Goal: Information Seeking & Learning: Learn about a topic

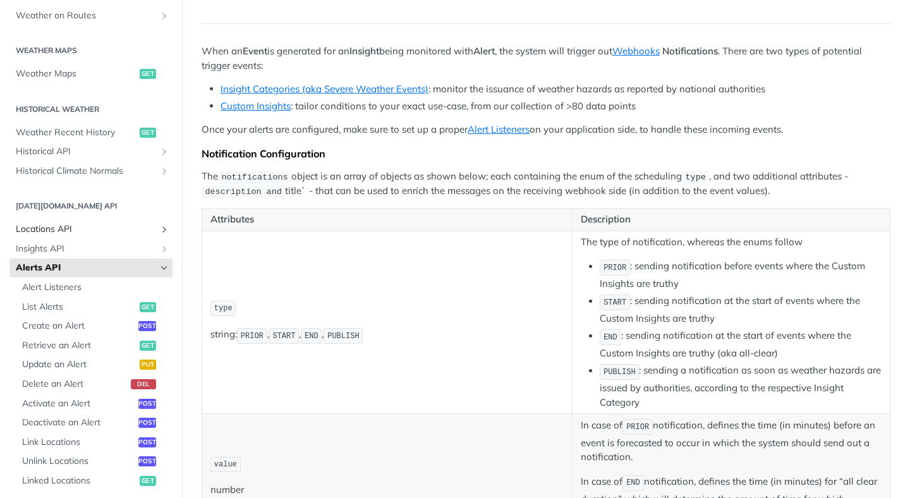
scroll to position [335, 0]
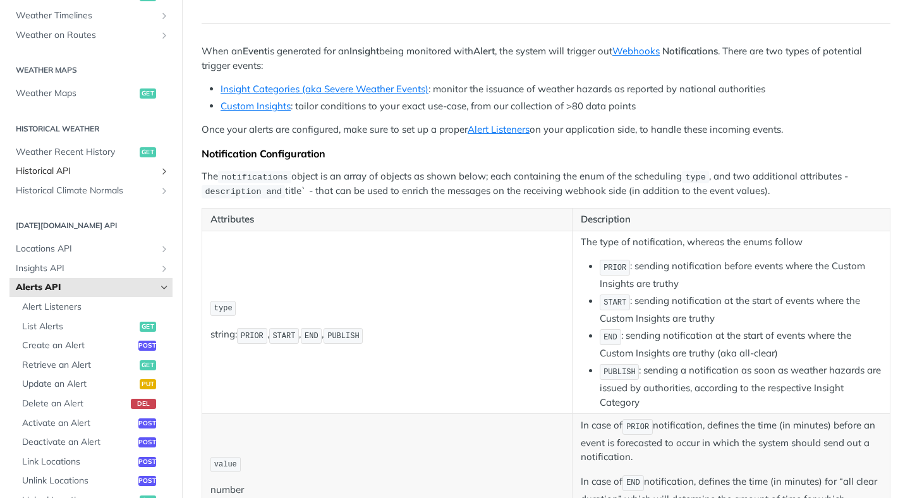
click at [83, 173] on span "Historical API" at bounding box center [86, 171] width 140 height 13
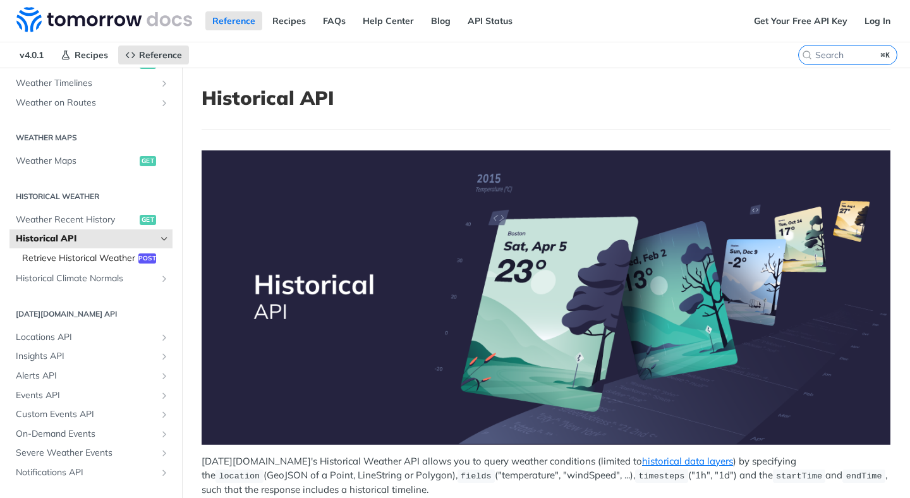
click at [96, 265] on span "Retrieve Historical Weather" at bounding box center [78, 258] width 113 height 13
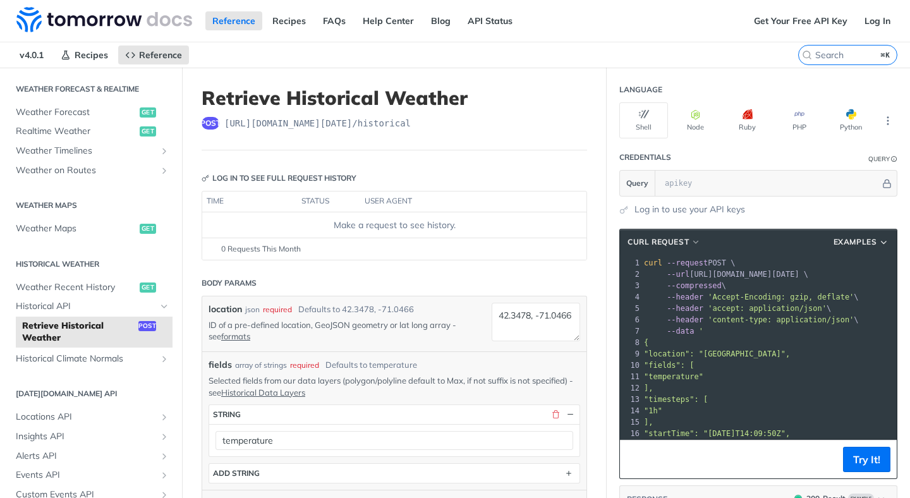
scroll to position [203, 0]
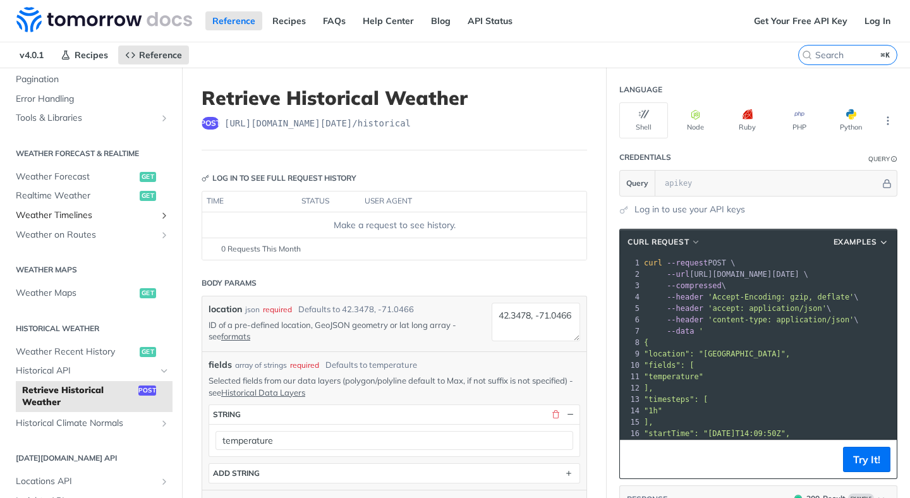
click at [78, 218] on span "Weather Timelines" at bounding box center [86, 215] width 140 height 13
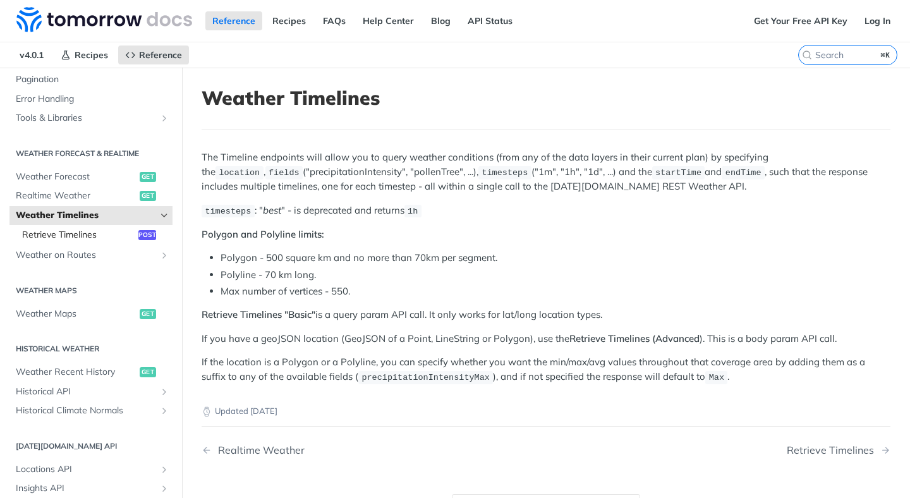
click at [84, 234] on span "Retrieve Timelines" at bounding box center [78, 235] width 113 height 13
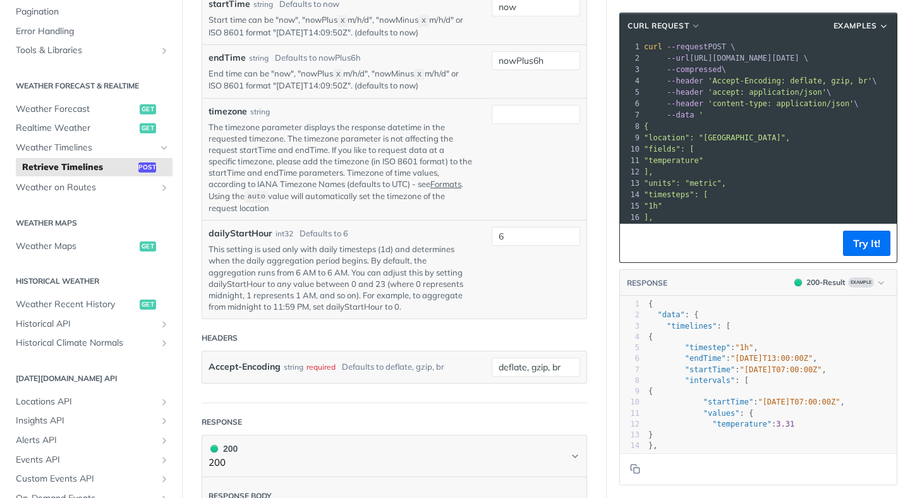
scroll to position [124, 0]
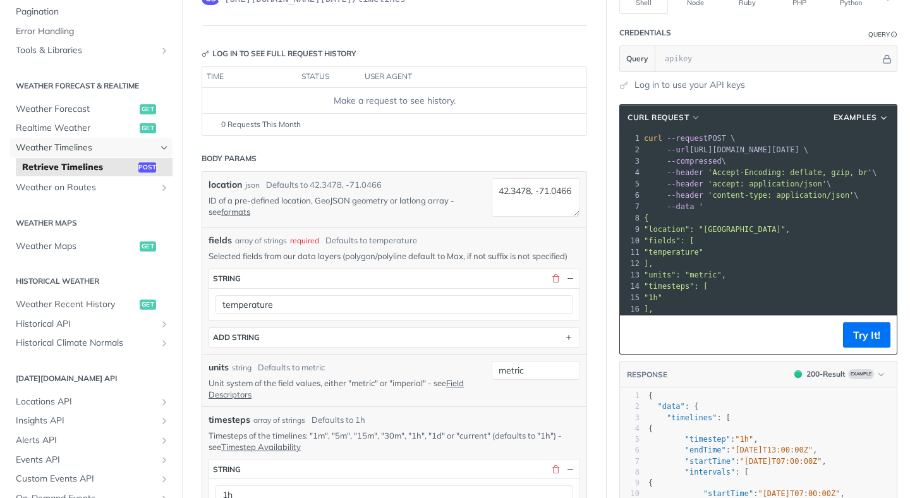
click at [43, 150] on span "Weather Timelines" at bounding box center [86, 147] width 140 height 13
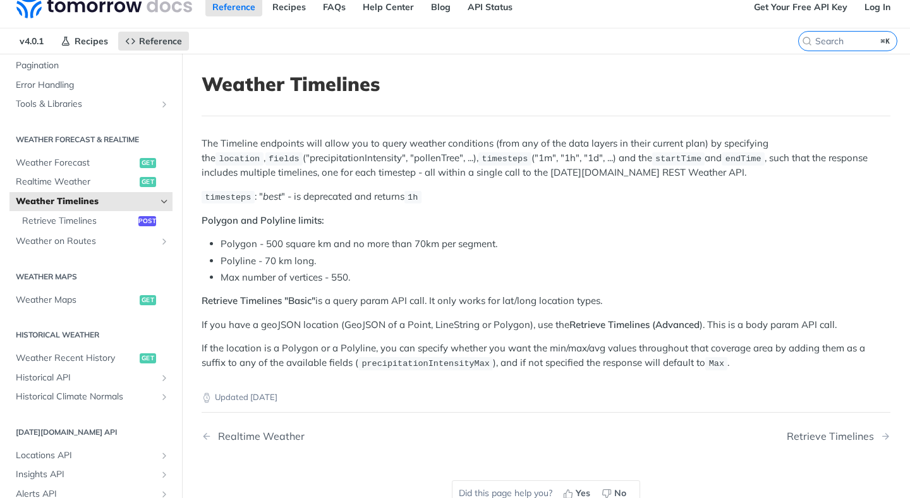
scroll to position [30, 0]
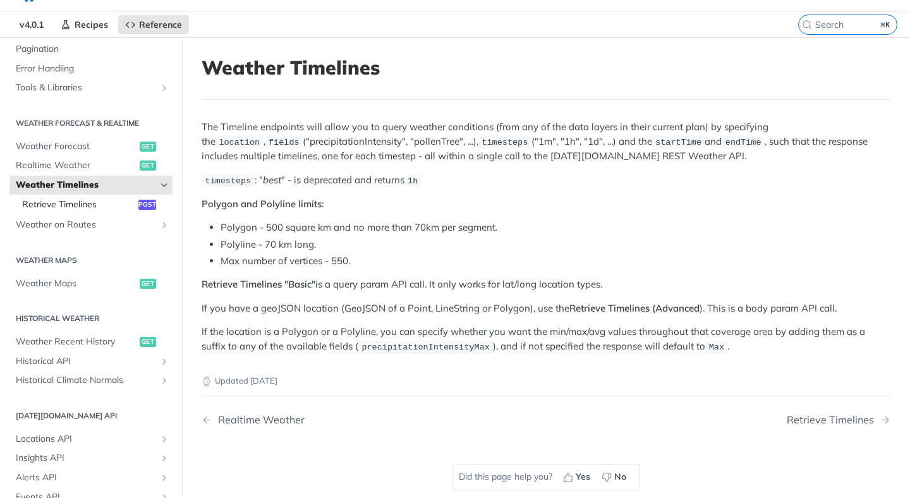
click at [102, 204] on span "Retrieve Timelines" at bounding box center [78, 204] width 113 height 13
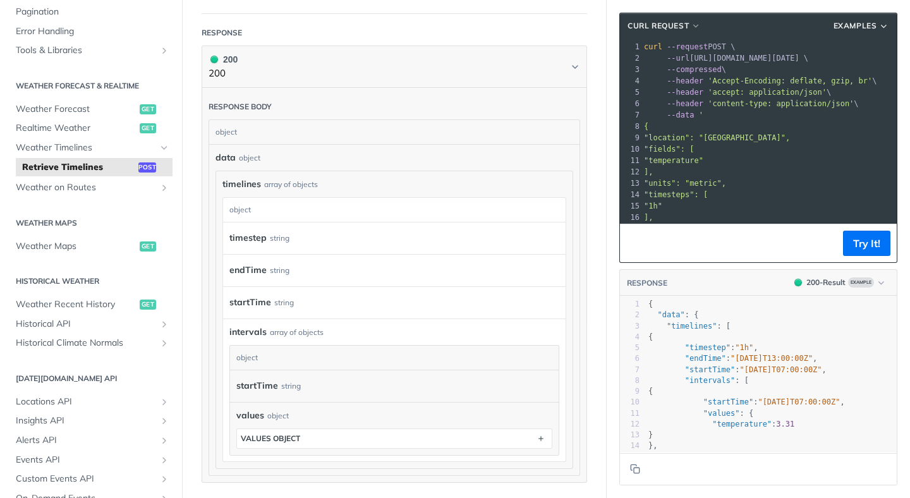
scroll to position [1135, 0]
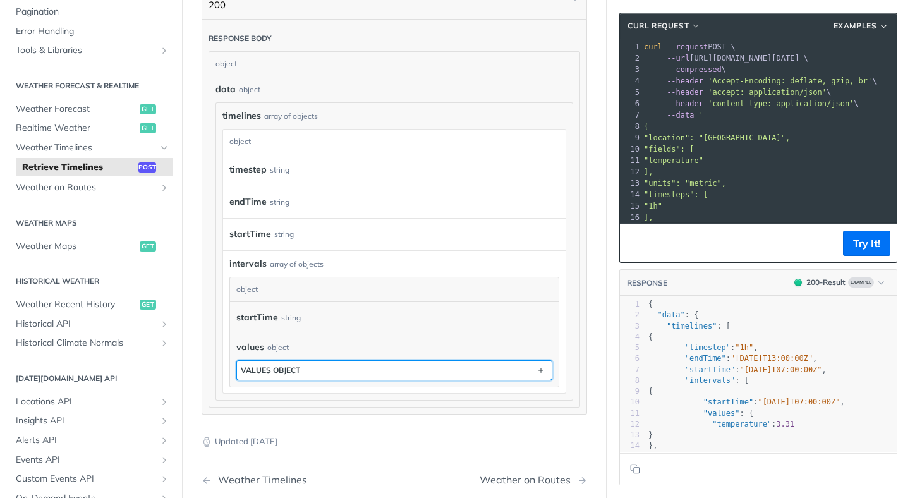
click at [287, 375] on div "values object" at bounding box center [270, 369] width 59 height 9
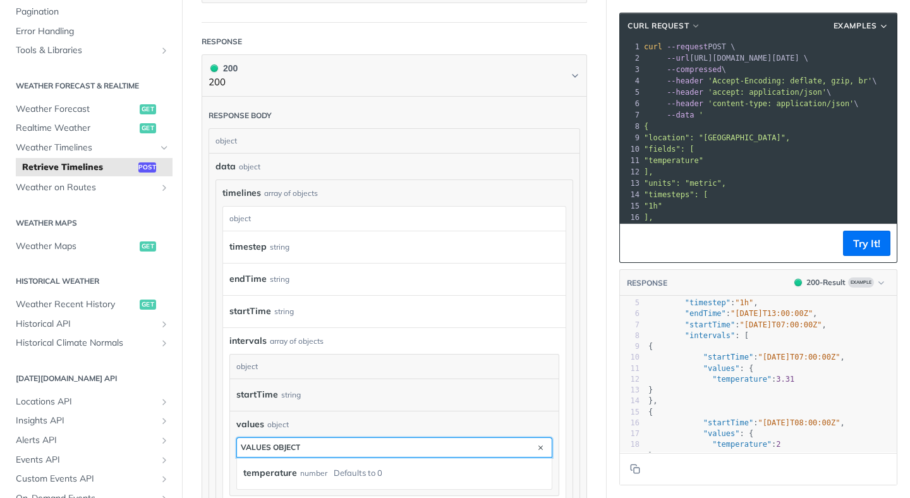
scroll to position [0, 0]
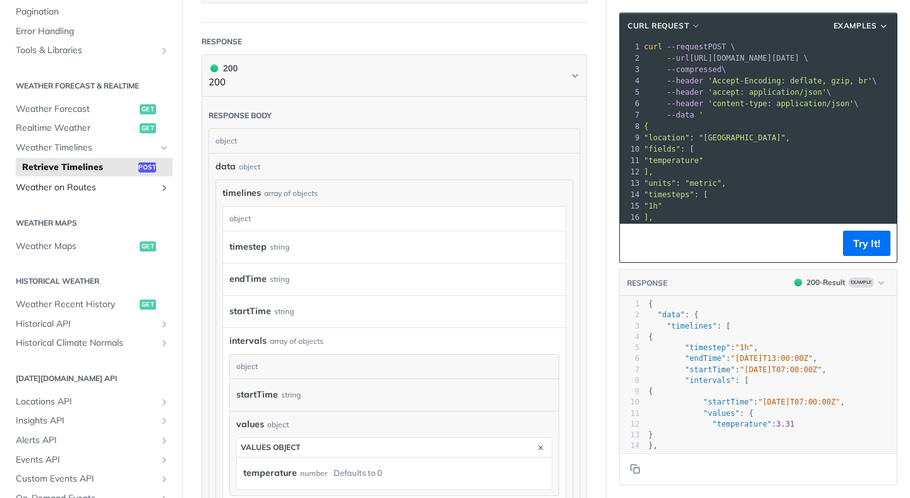
click at [70, 184] on span "Weather on Routes" at bounding box center [86, 187] width 140 height 13
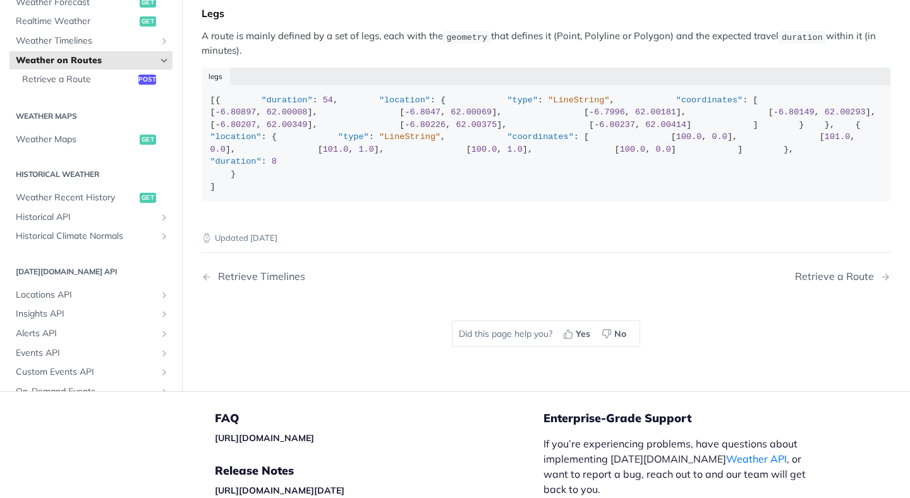
scroll to position [1, 0]
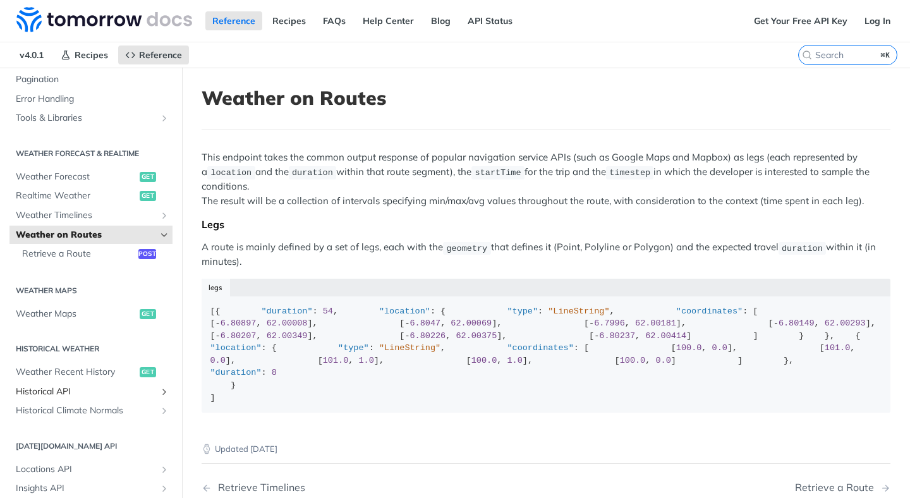
click at [37, 393] on span "Historical API" at bounding box center [86, 391] width 140 height 13
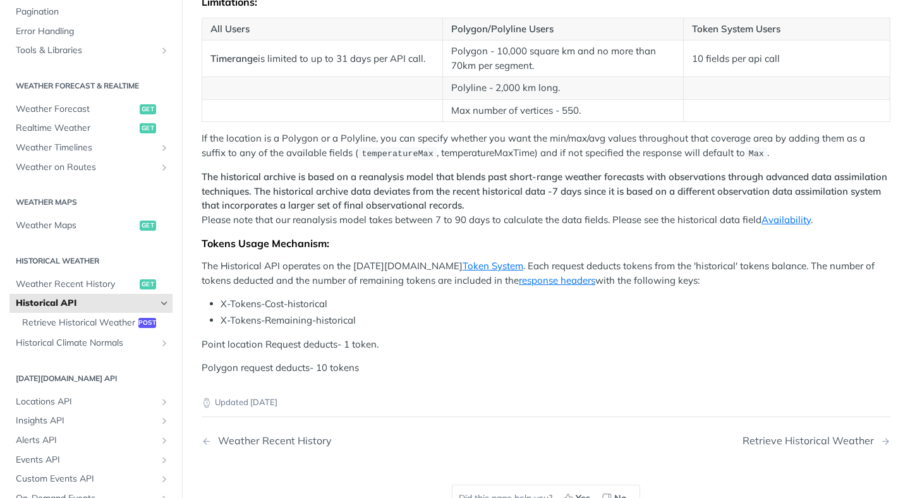
scroll to position [493, 0]
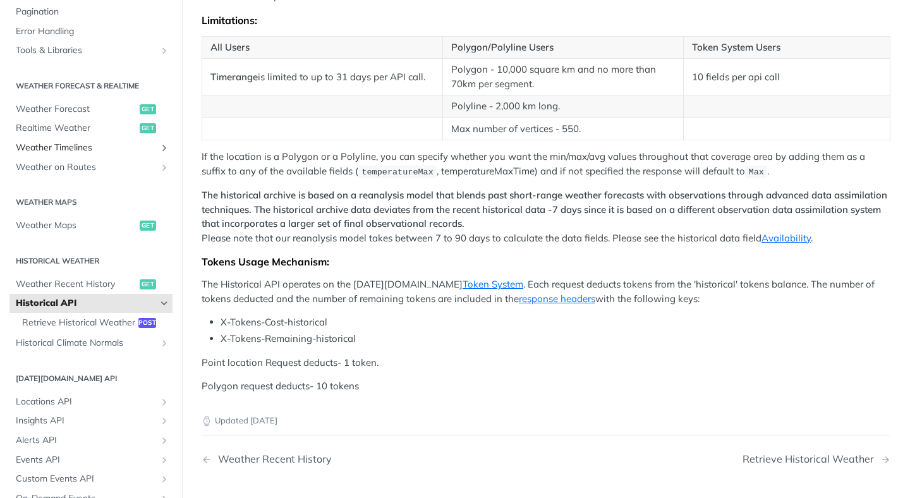
click at [88, 148] on span "Weather Timelines" at bounding box center [86, 147] width 140 height 13
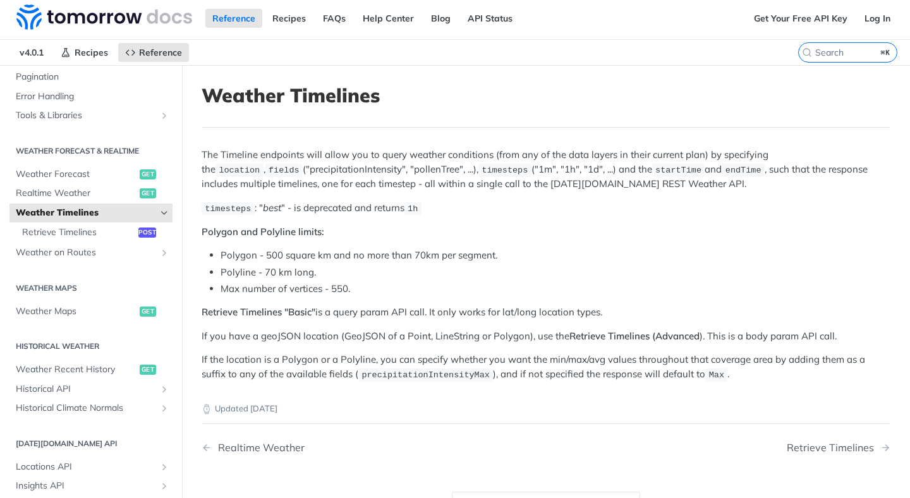
scroll to position [5, 0]
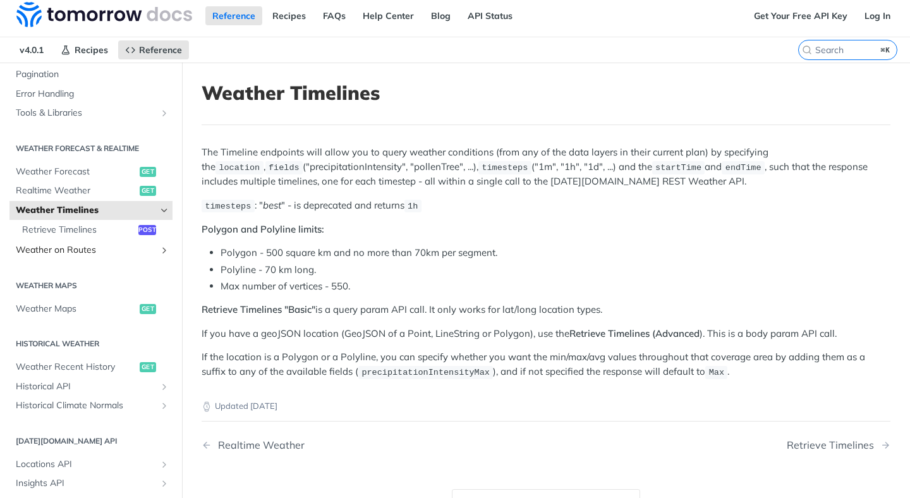
click at [63, 254] on span "Weather on Routes" at bounding box center [86, 250] width 140 height 13
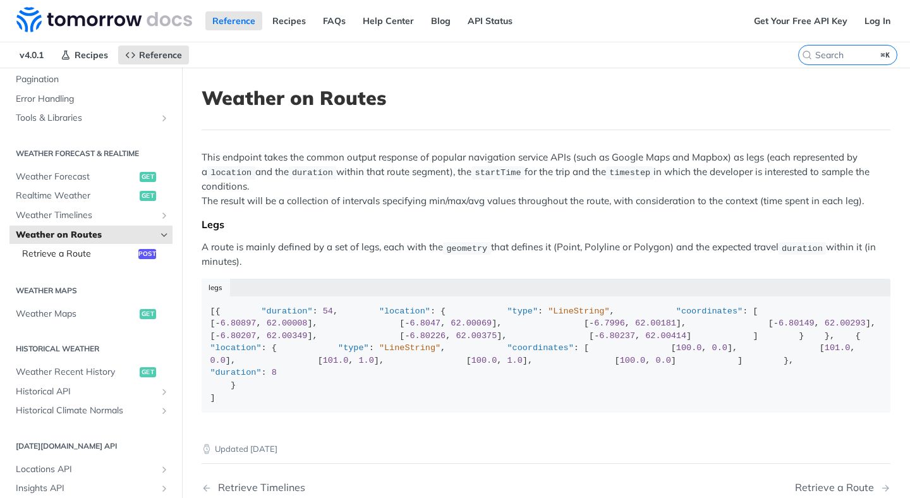
click at [65, 256] on span "Retrieve a Route" at bounding box center [78, 254] width 113 height 13
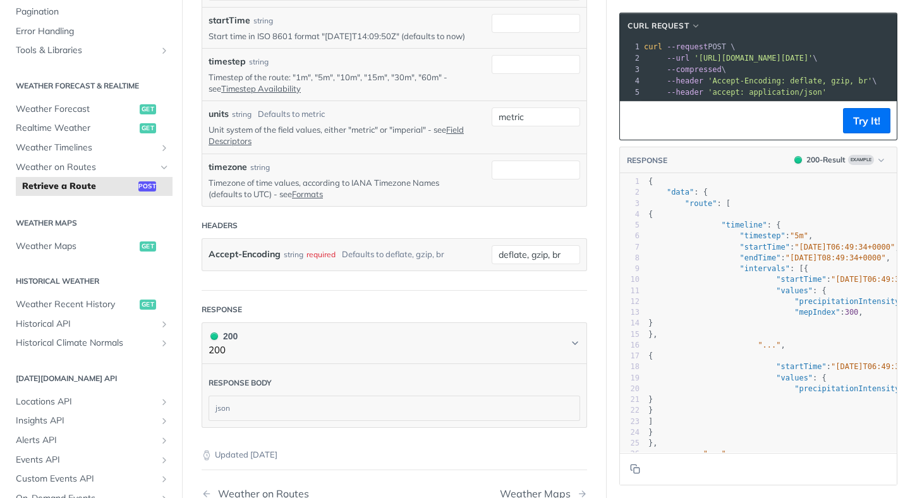
scroll to position [703, 0]
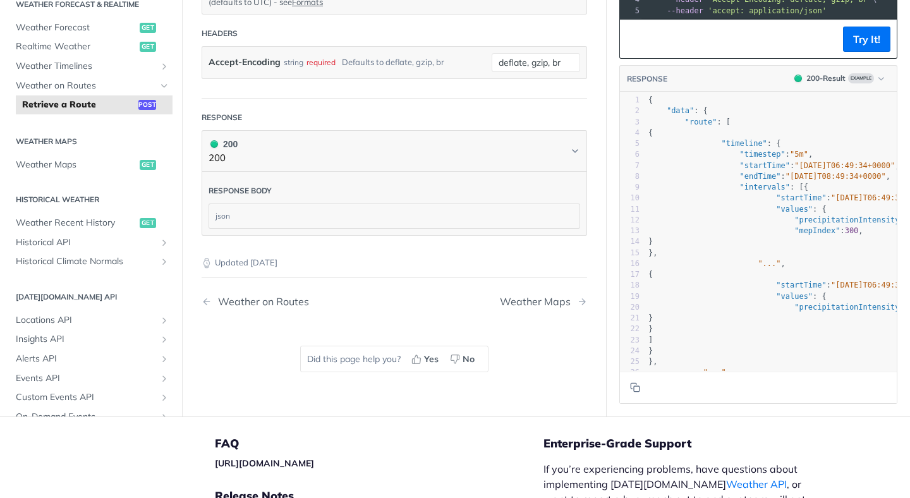
click at [304, 228] on div "json" at bounding box center [394, 216] width 370 height 24
click at [290, 228] on div "json" at bounding box center [394, 216] width 370 height 24
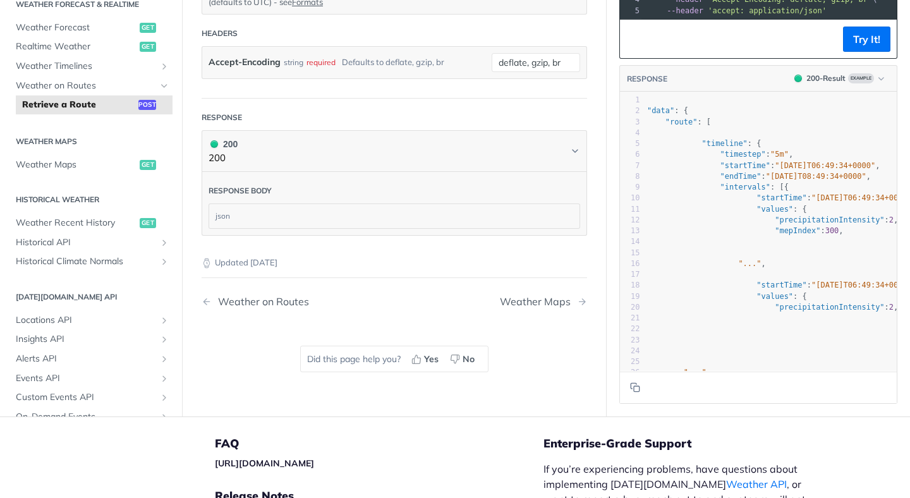
scroll to position [0, 0]
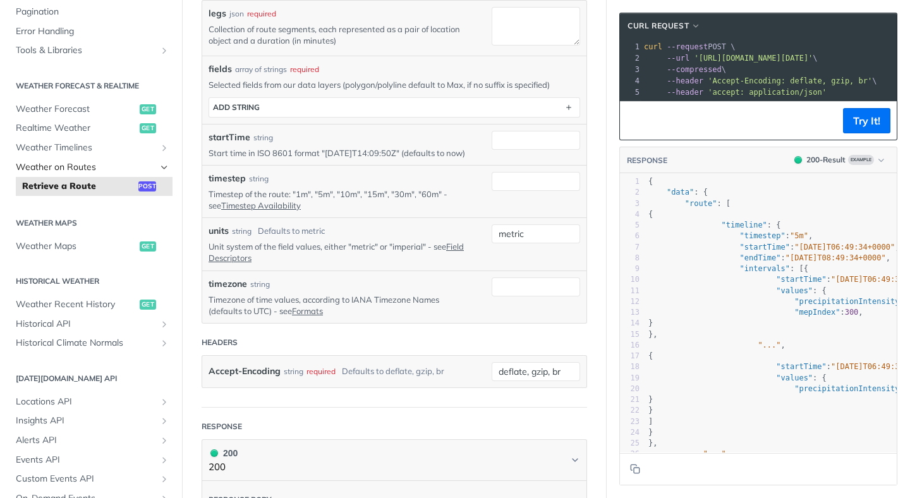
click at [94, 161] on span "Weather on Routes" at bounding box center [86, 167] width 140 height 13
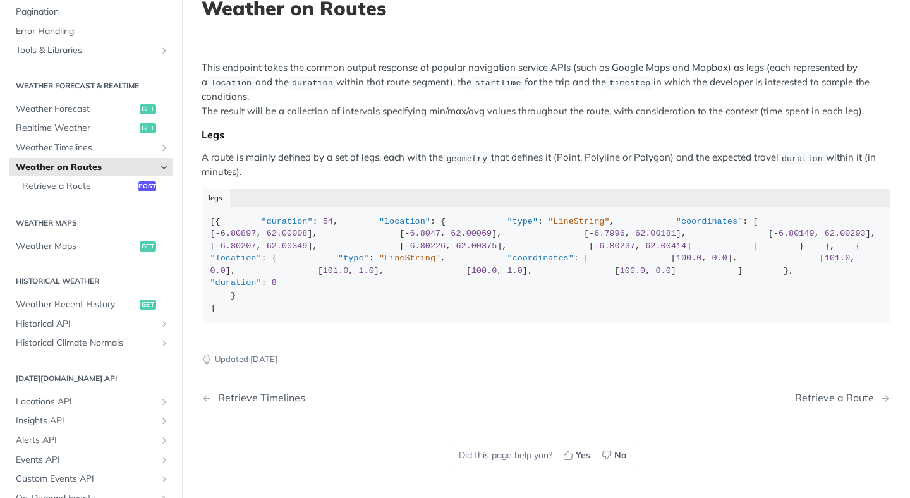
scroll to position [90, 0]
click at [58, 187] on span "Retrieve a Route" at bounding box center [78, 186] width 113 height 13
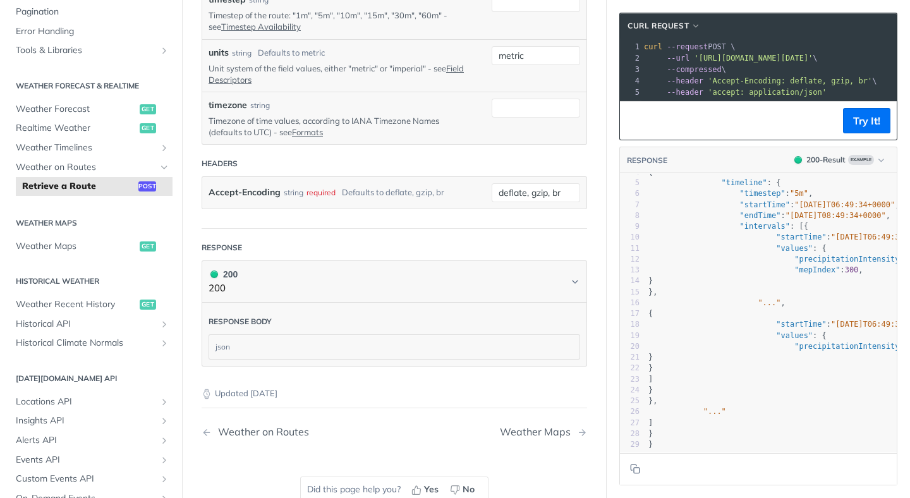
scroll to position [608, 0]
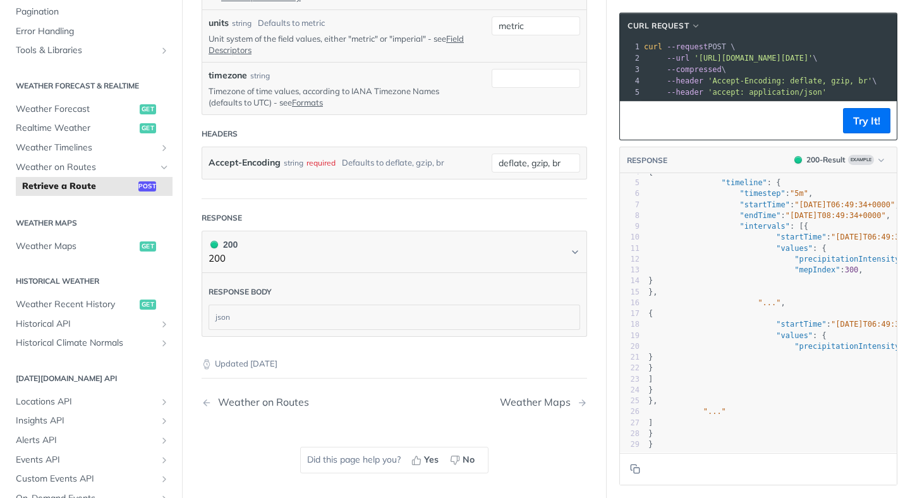
click at [271, 325] on div "json" at bounding box center [394, 317] width 370 height 24
click at [246, 318] on div "json" at bounding box center [394, 317] width 370 height 24
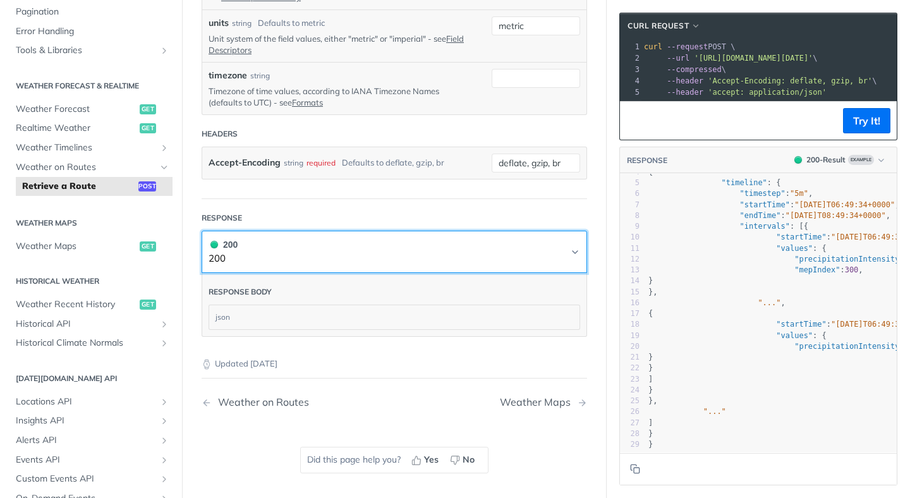
click at [544, 266] on button "200 200" at bounding box center [393, 252] width 371 height 28
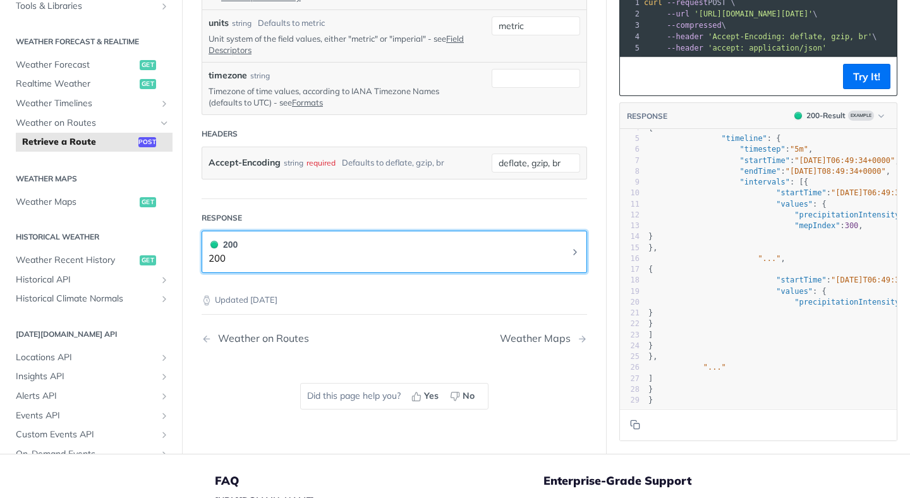
click at [551, 266] on button "200 200" at bounding box center [393, 252] width 371 height 28
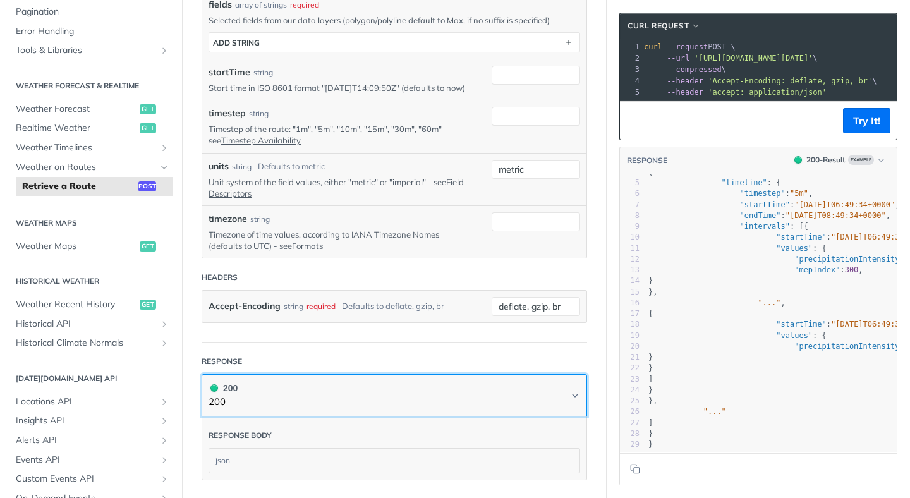
scroll to position [59, 0]
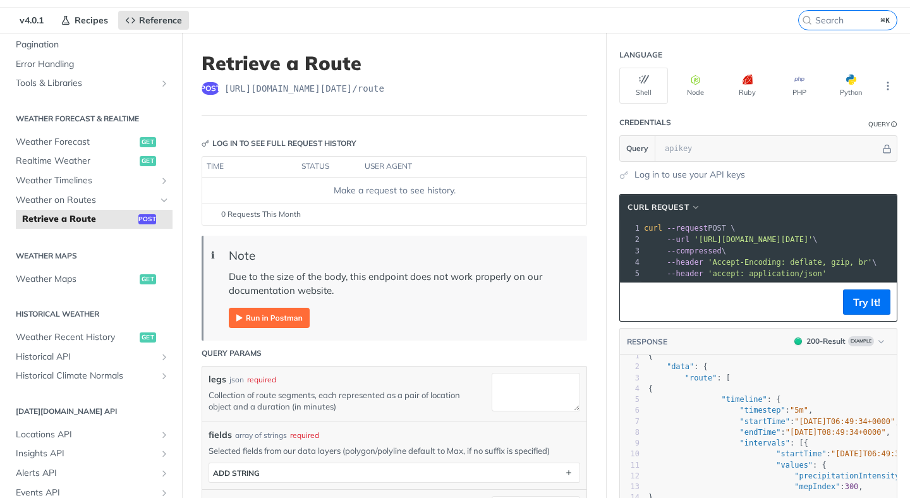
click at [268, 320] on img "Expand image" at bounding box center [269, 318] width 81 height 20
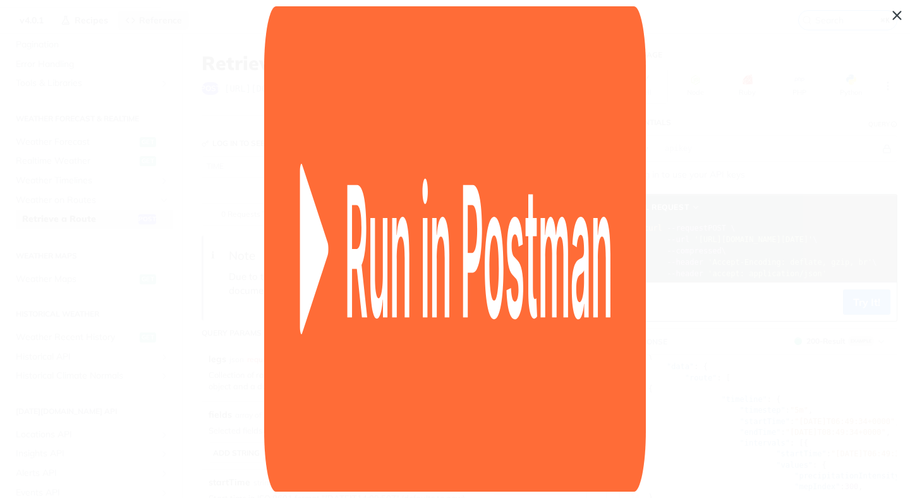
click at [67, 40] on span "Collapse image" at bounding box center [455, 249] width 910 height 498
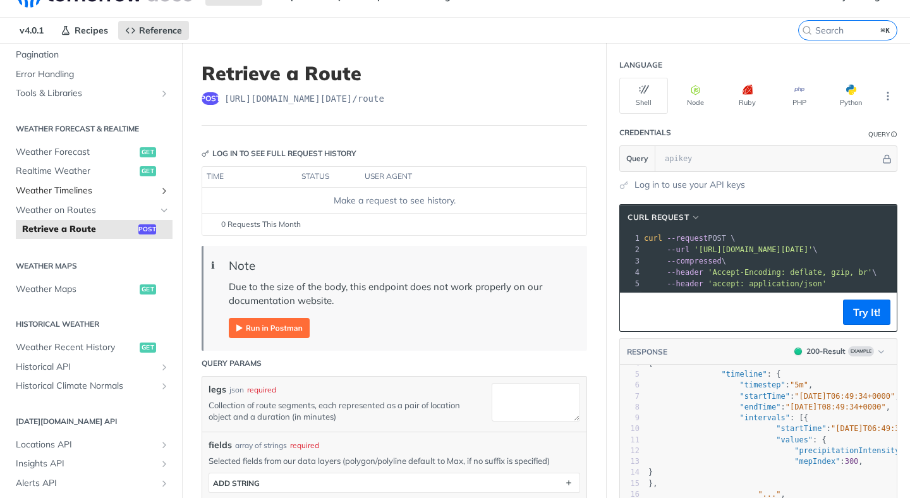
click at [90, 196] on link "Weather Timelines" at bounding box center [90, 190] width 163 height 19
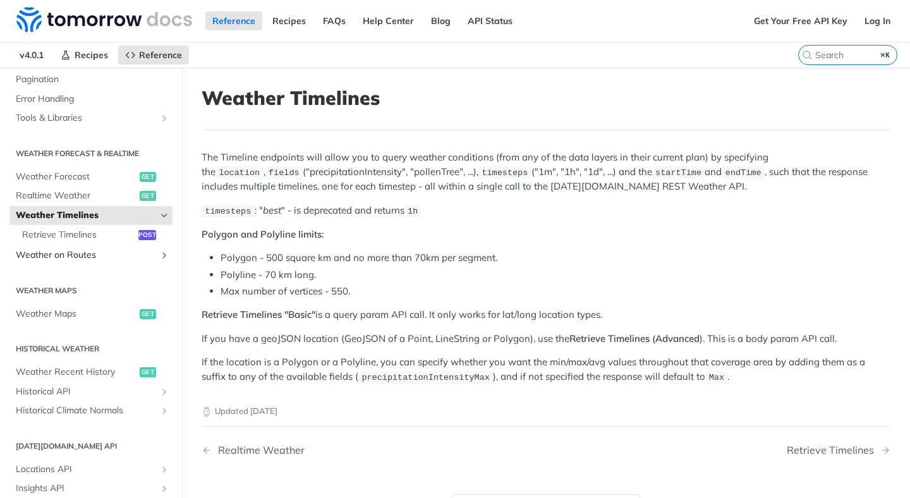
click at [83, 250] on span "Weather on Routes" at bounding box center [86, 255] width 140 height 13
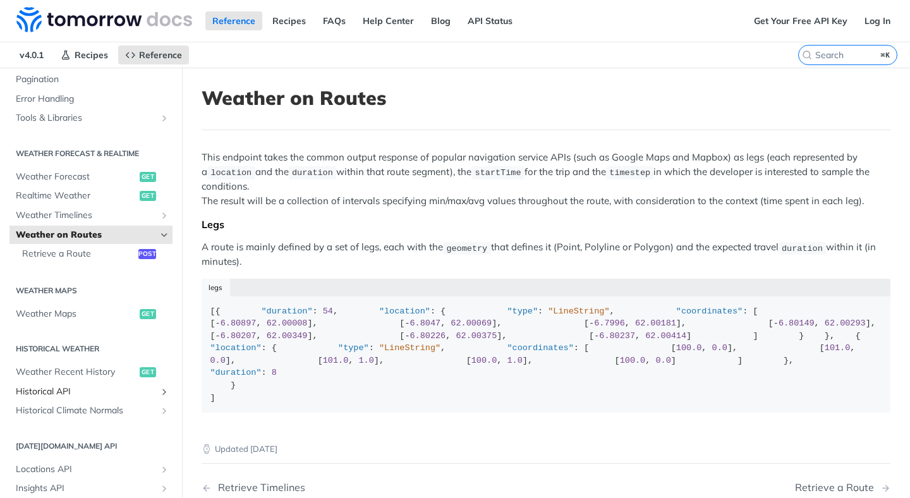
click at [57, 395] on span "Historical API" at bounding box center [86, 391] width 140 height 13
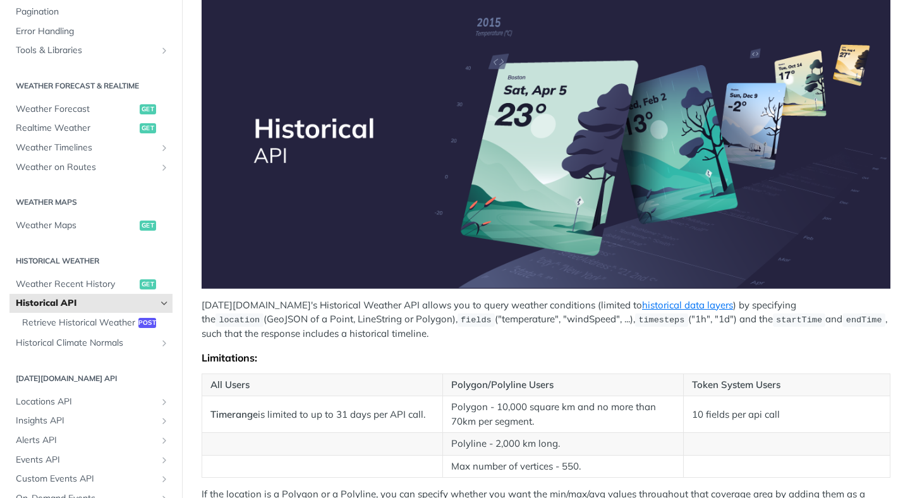
scroll to position [258, 0]
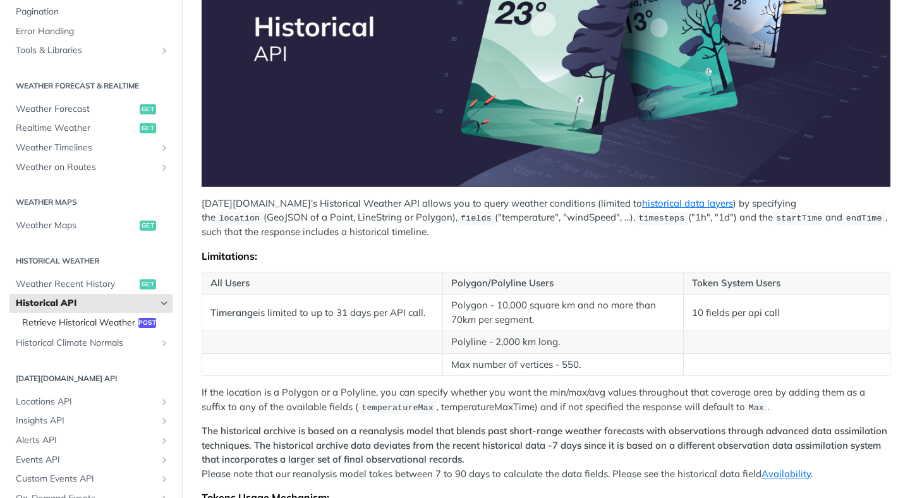
click at [83, 329] on span "Retrieve Historical Weather" at bounding box center [78, 322] width 113 height 13
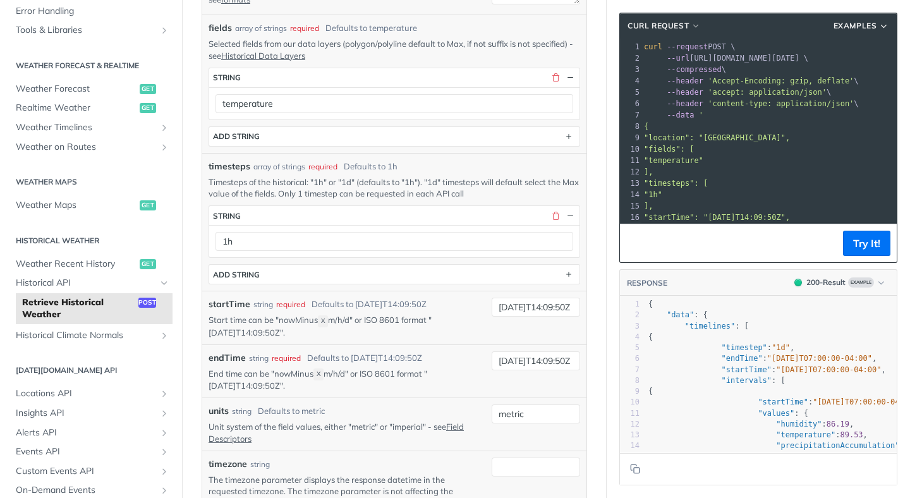
scroll to position [319, 0]
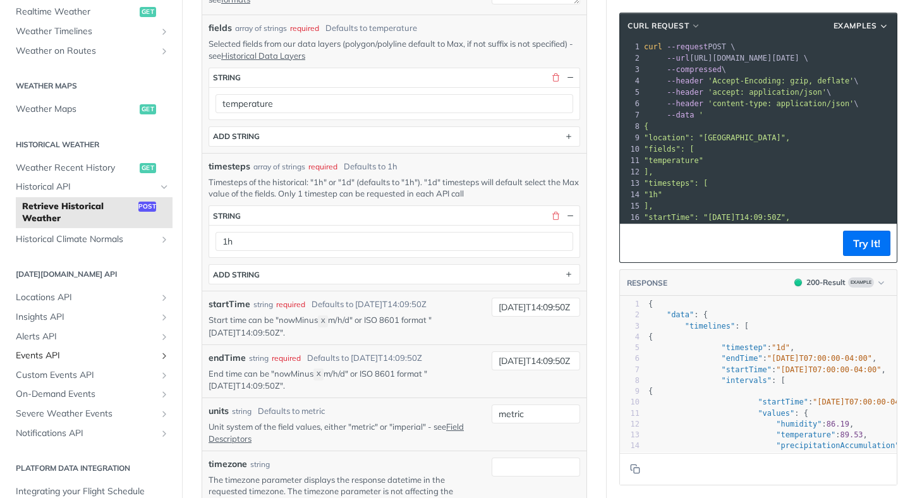
click at [49, 353] on span "Events API" at bounding box center [86, 355] width 140 height 13
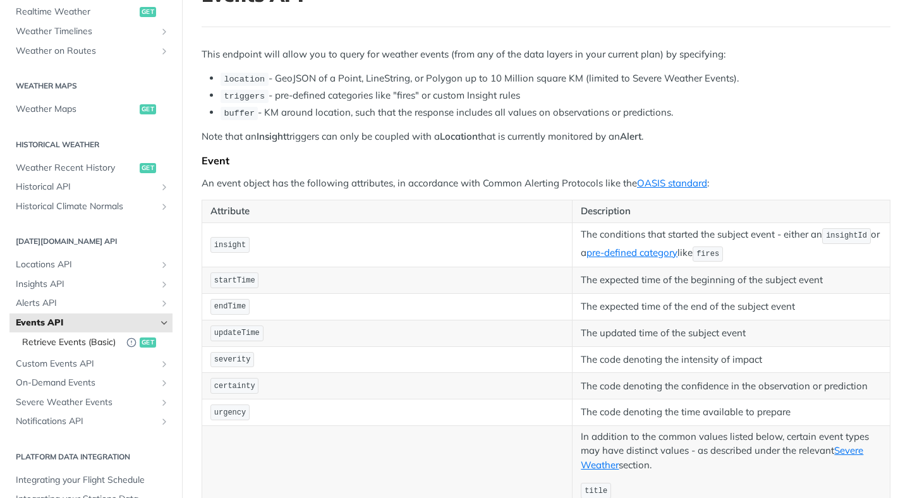
scroll to position [102, 0]
click at [51, 279] on span "Insights API" at bounding box center [86, 284] width 140 height 13
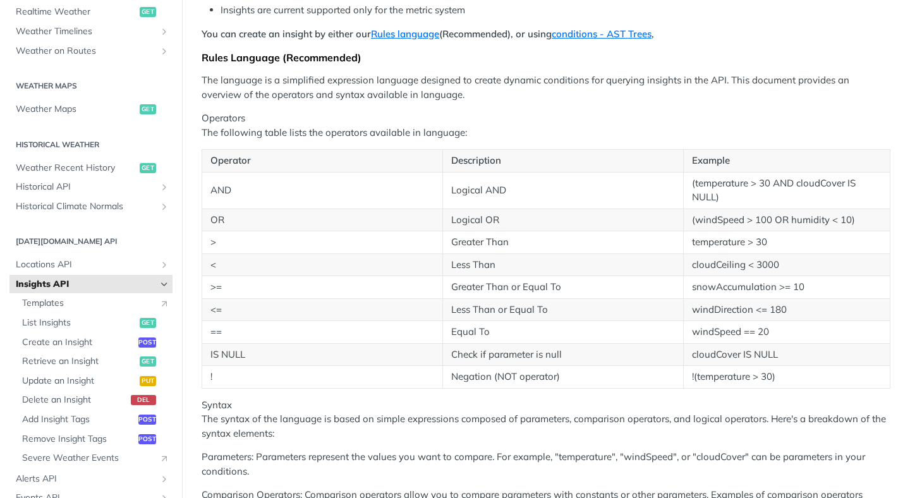
scroll to position [420, 0]
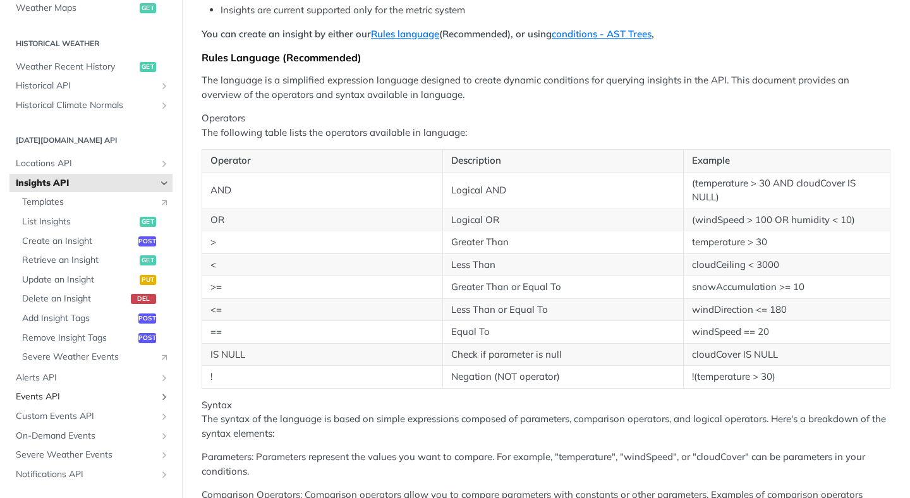
click at [51, 398] on span "Events API" at bounding box center [86, 396] width 140 height 13
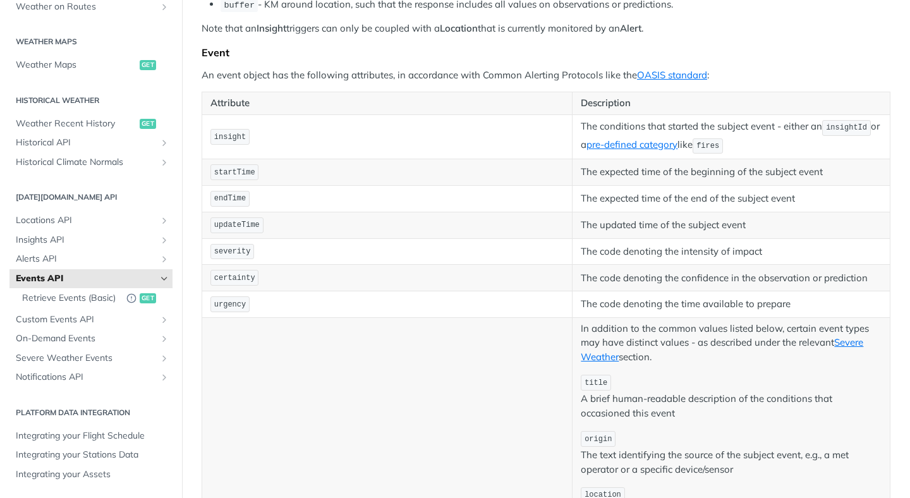
scroll to position [219, 0]
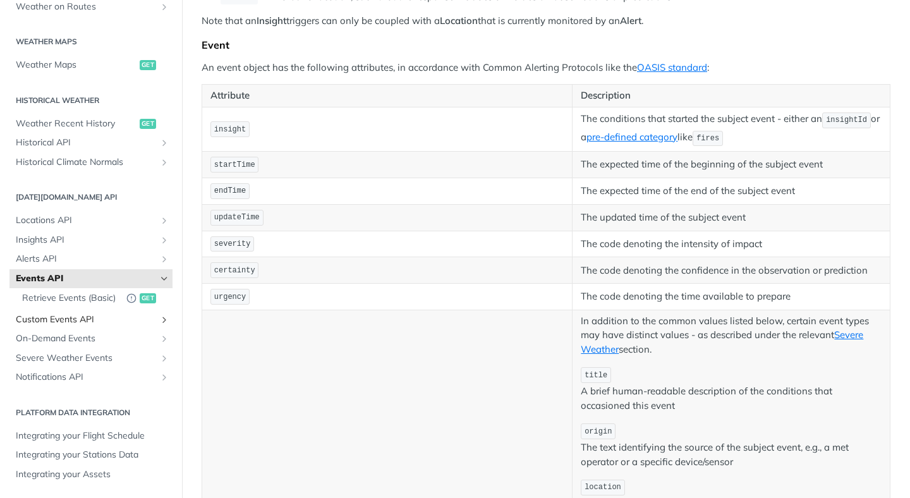
click at [62, 318] on span "Custom Events API" at bounding box center [86, 319] width 140 height 13
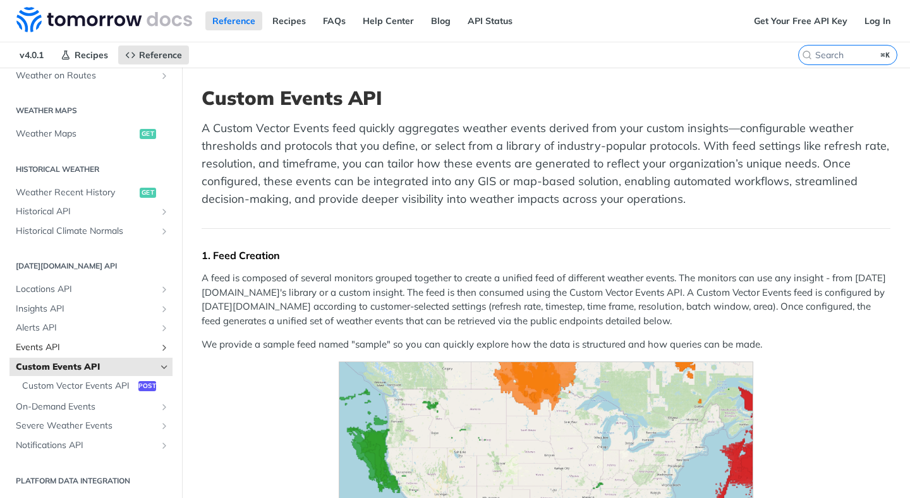
click at [59, 341] on span "Events API" at bounding box center [86, 347] width 140 height 13
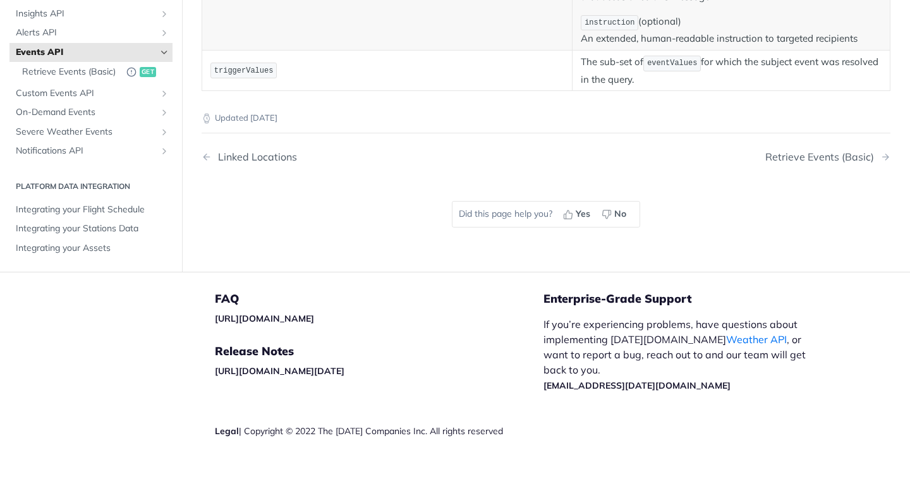
scroll to position [659, 0]
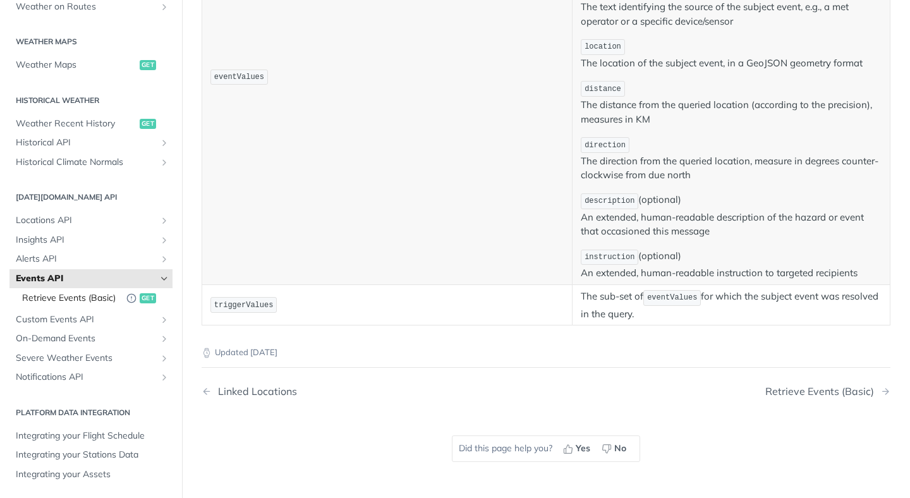
click at [51, 298] on span "Retrieve Events (Basic)" at bounding box center [71, 298] width 98 height 13
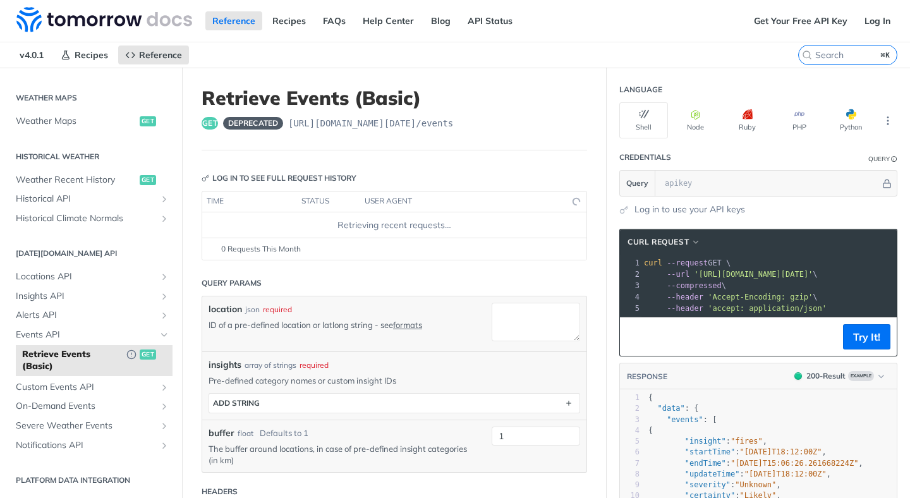
scroll to position [175, 0]
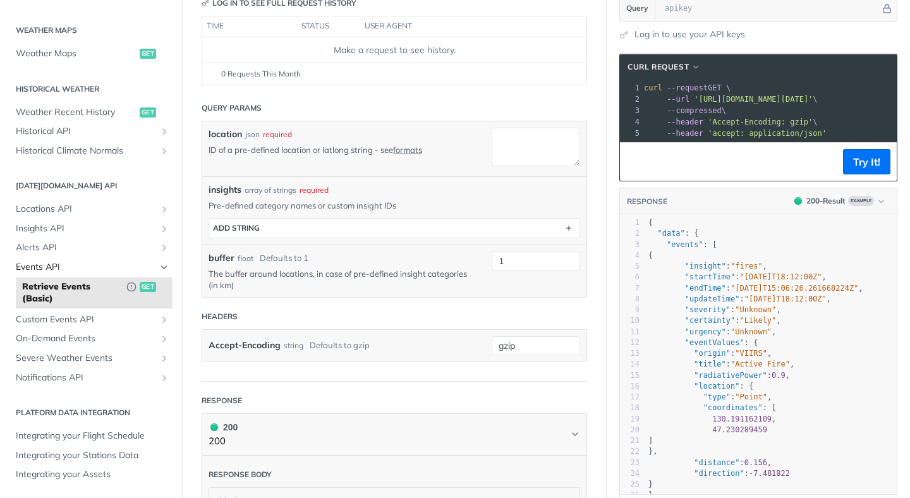
click at [57, 267] on span "Events API" at bounding box center [86, 267] width 140 height 13
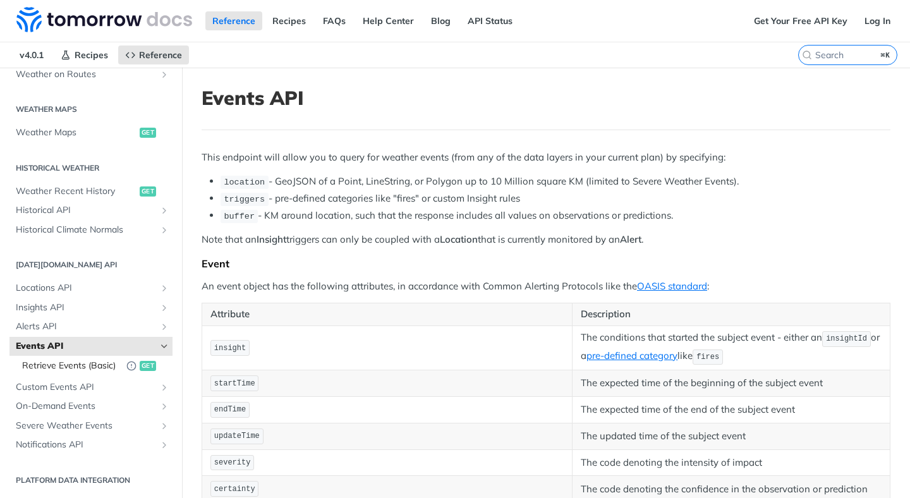
click at [63, 359] on span "Retrieve Events (Basic)" at bounding box center [71, 365] width 98 height 13
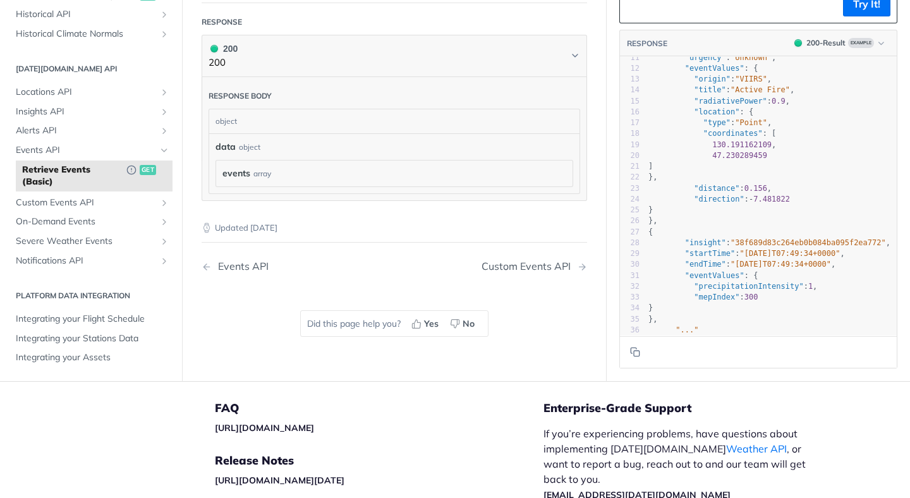
scroll to position [599, 0]
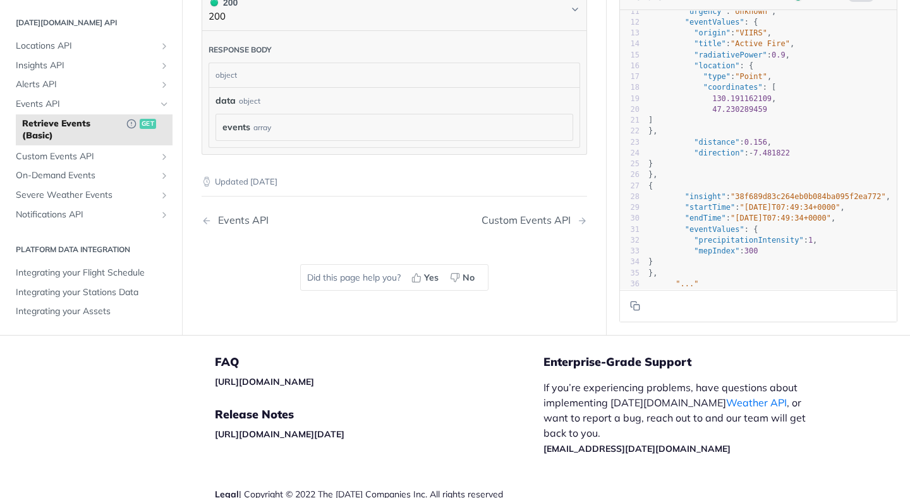
click at [354, 127] on div "events array" at bounding box center [394, 127] width 344 height 13
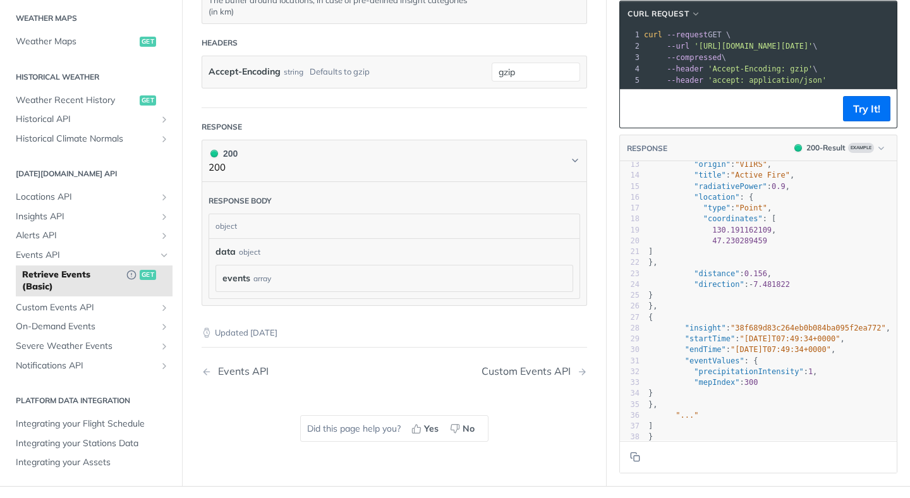
scroll to position [135, 0]
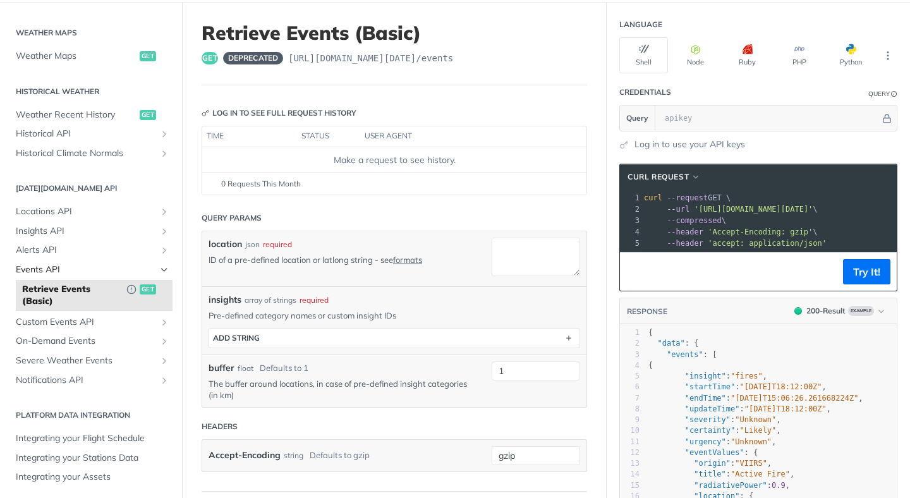
click at [57, 274] on span "Events API" at bounding box center [86, 269] width 140 height 13
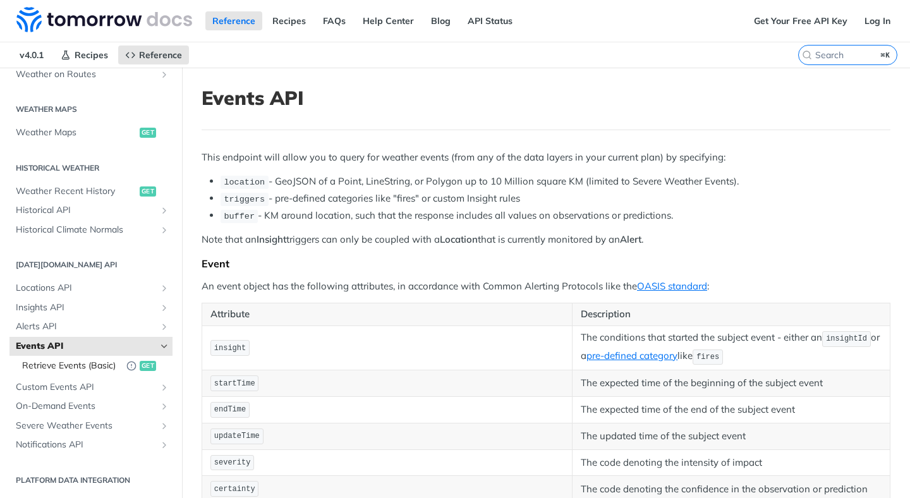
click at [59, 359] on span "Retrieve Events (Basic)" at bounding box center [71, 365] width 98 height 13
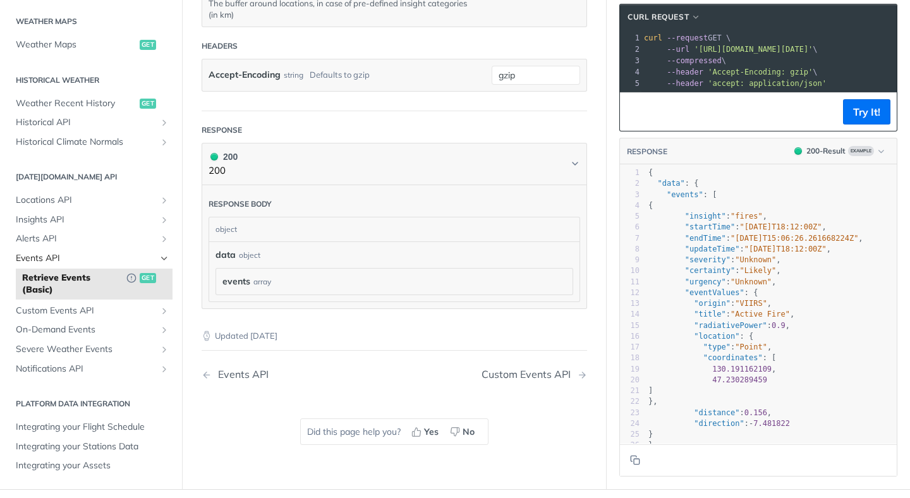
click at [81, 256] on span "Events API" at bounding box center [86, 258] width 140 height 13
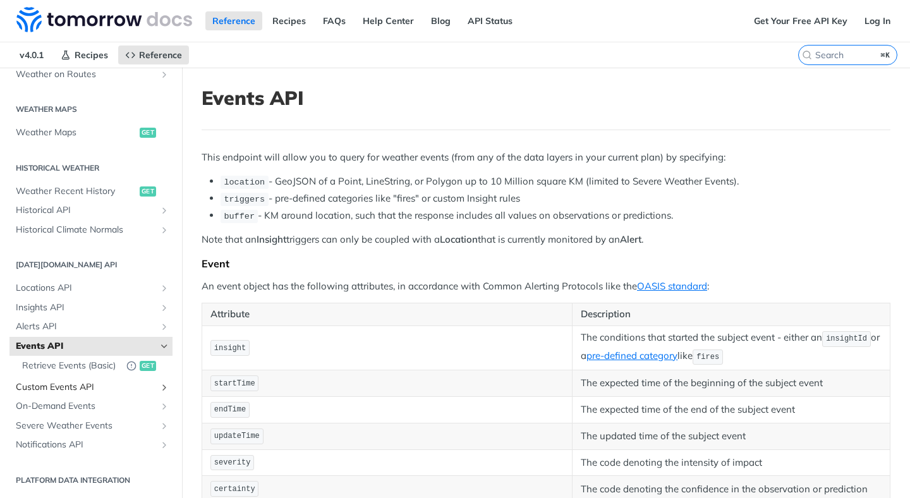
click at [66, 383] on span "Custom Events API" at bounding box center [86, 387] width 140 height 13
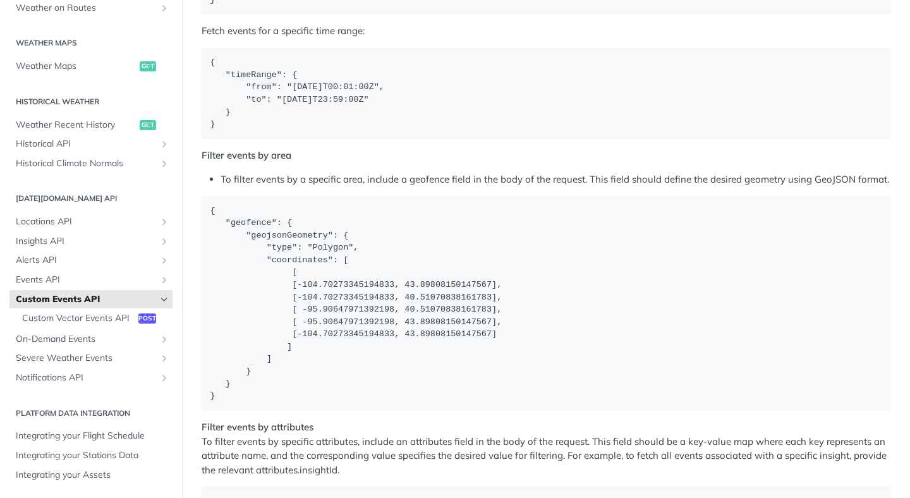
scroll to position [2250, 0]
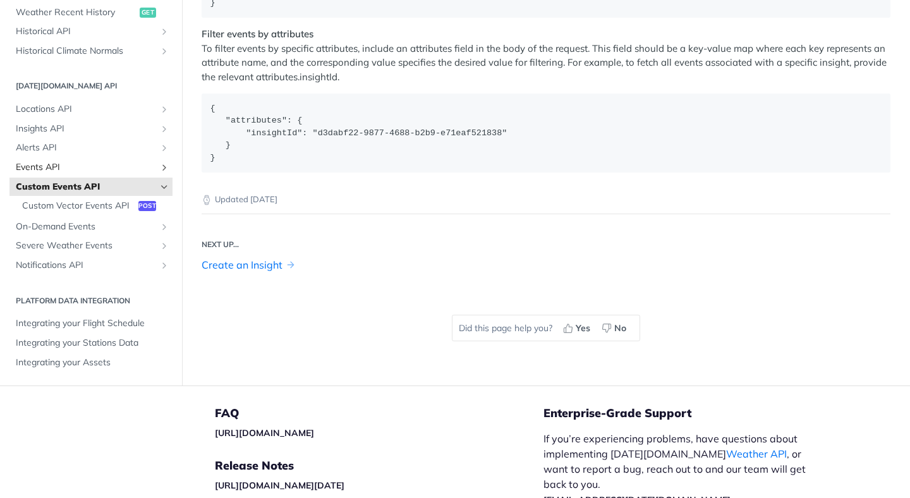
click at [54, 171] on span "Events API" at bounding box center [86, 167] width 140 height 13
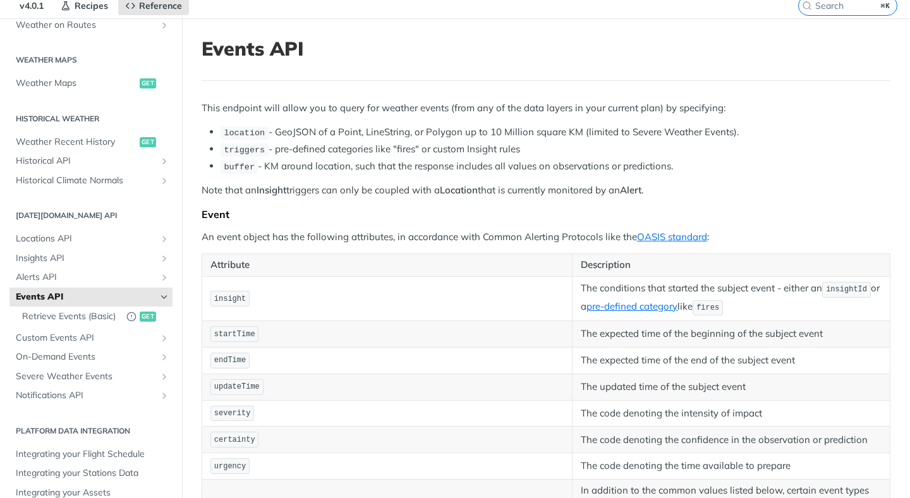
scroll to position [36, 0]
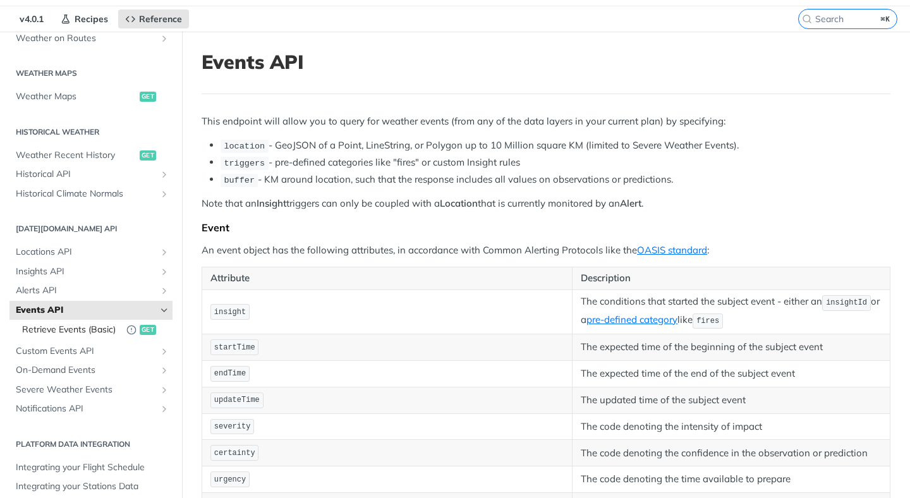
click at [54, 323] on span "Retrieve Events (Basic)" at bounding box center [71, 329] width 98 height 13
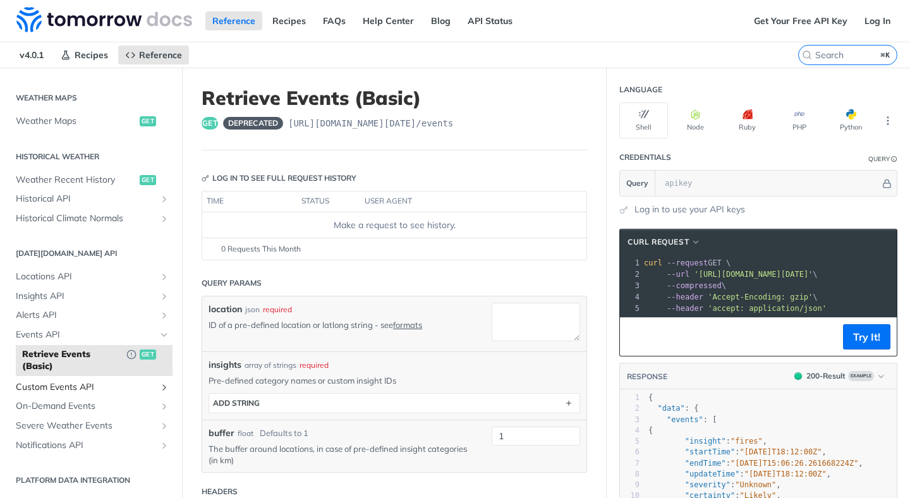
click at [113, 382] on span "Custom Events API" at bounding box center [86, 387] width 140 height 13
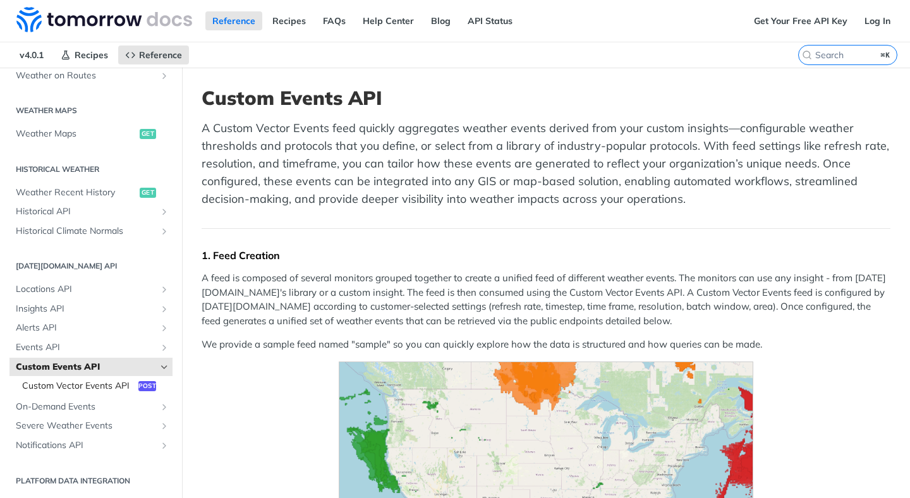
click at [111, 380] on span "Custom Vector Events API" at bounding box center [78, 386] width 113 height 13
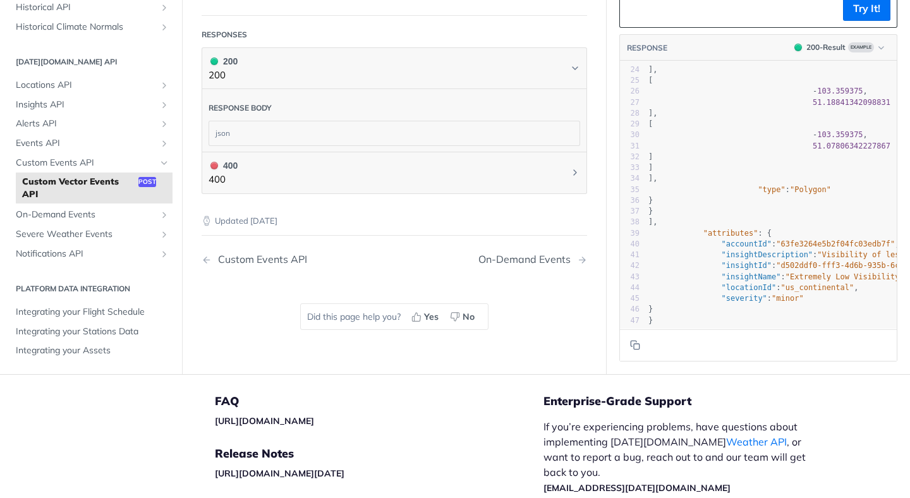
scroll to position [451, 0]
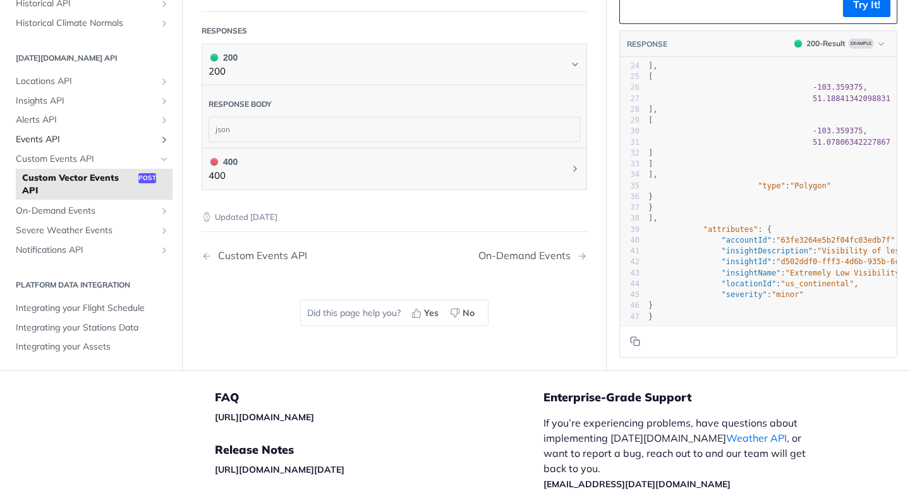
click at [85, 142] on span "Events API" at bounding box center [86, 139] width 140 height 13
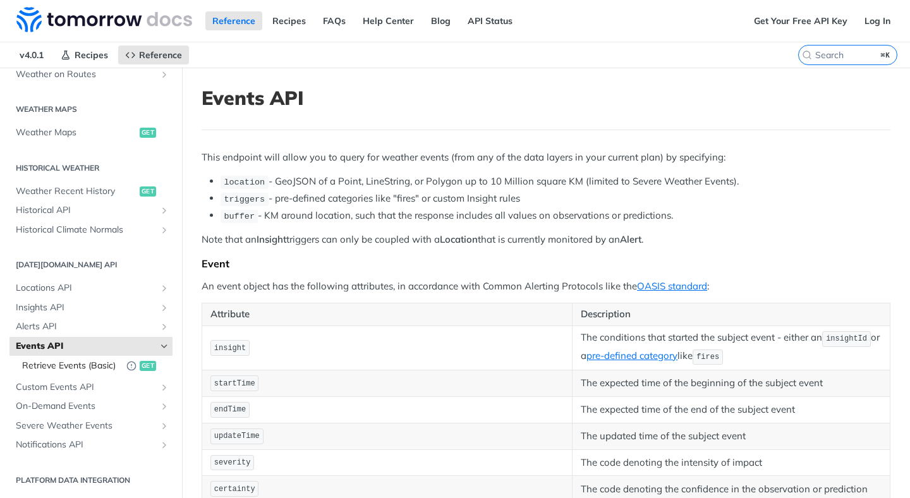
click at [73, 359] on span "Retrieve Events (Basic)" at bounding box center [71, 365] width 98 height 13
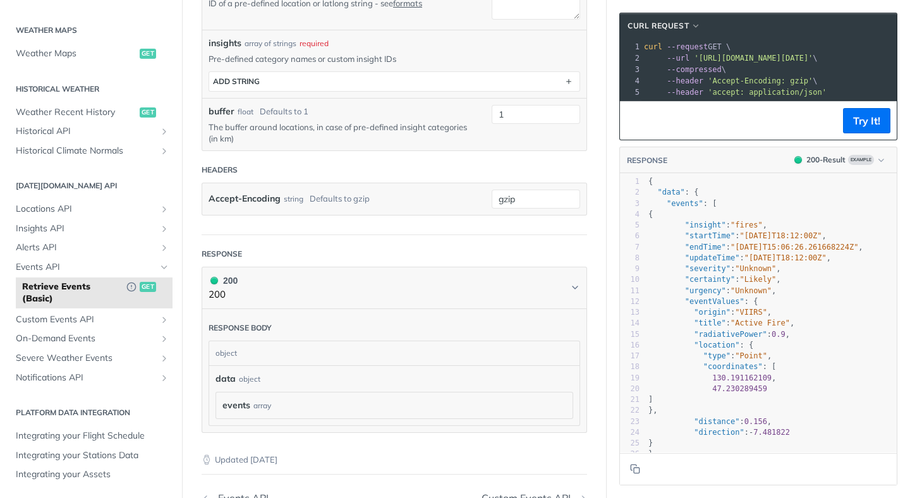
scroll to position [276, 0]
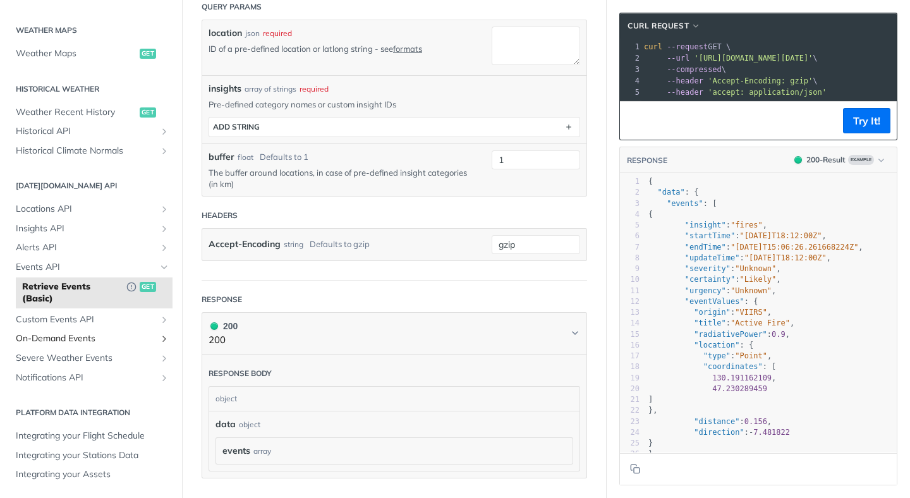
click at [67, 333] on span "On-Demand Events" at bounding box center [86, 338] width 140 height 13
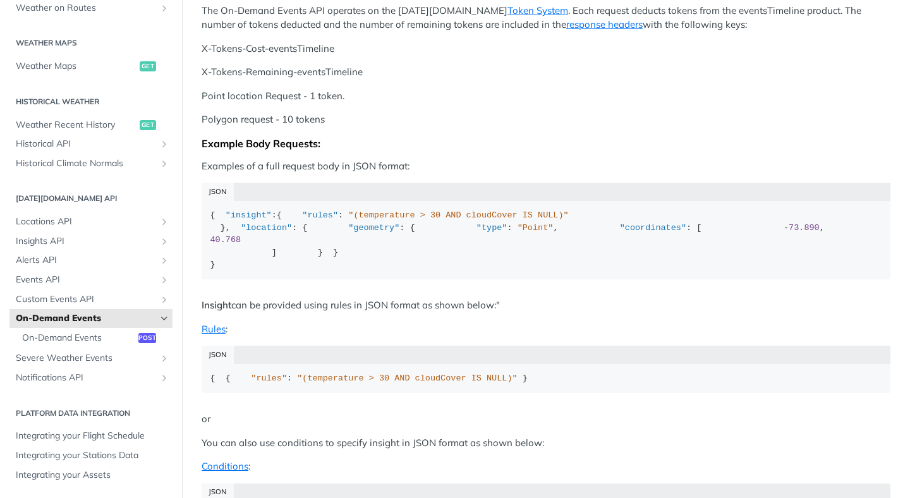
scroll to position [450, 0]
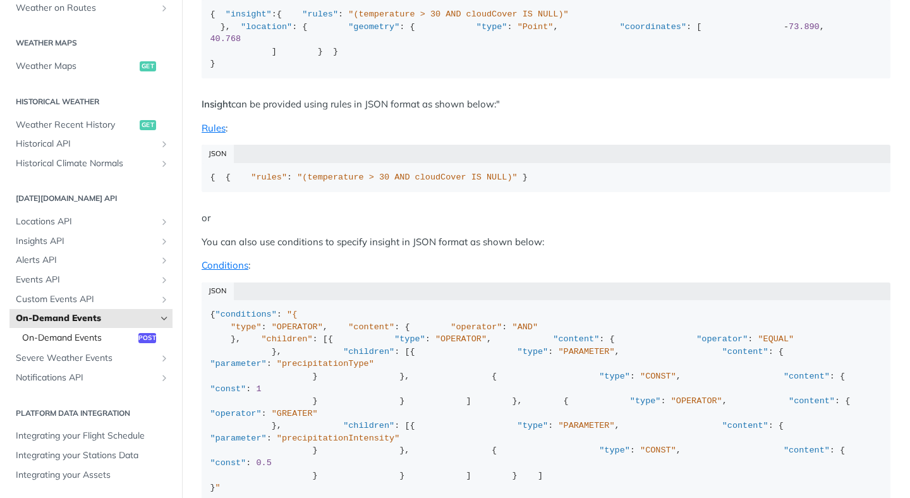
click at [39, 335] on span "On-Demand Events" at bounding box center [78, 338] width 113 height 13
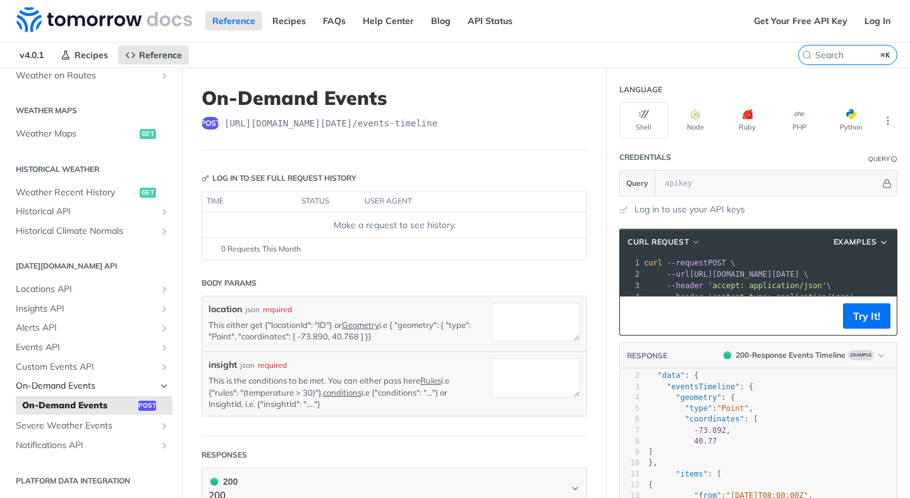
click at [39, 387] on span "On-Demand Events" at bounding box center [86, 386] width 140 height 13
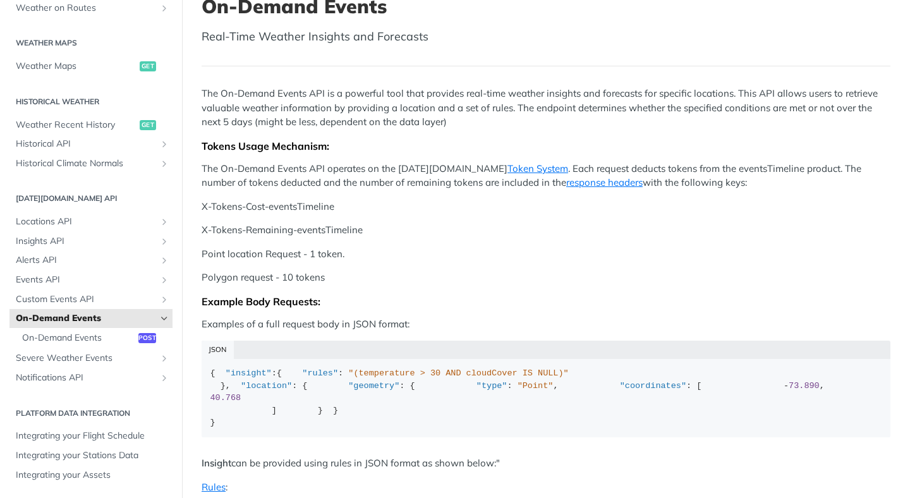
scroll to position [97, 0]
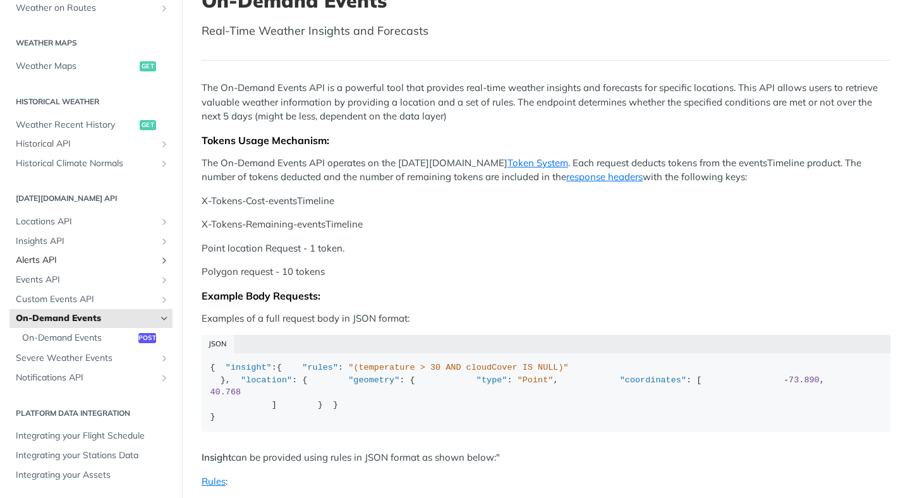
click at [56, 256] on span "Alerts API" at bounding box center [86, 260] width 140 height 13
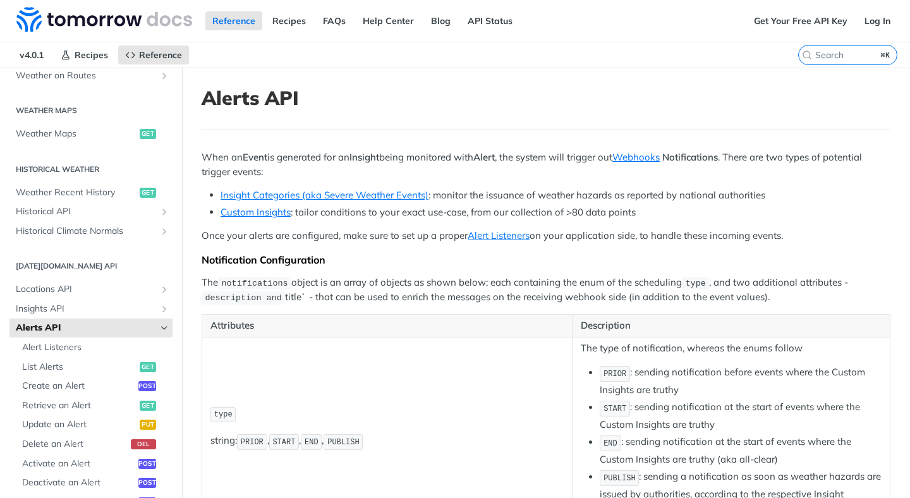
scroll to position [555, 0]
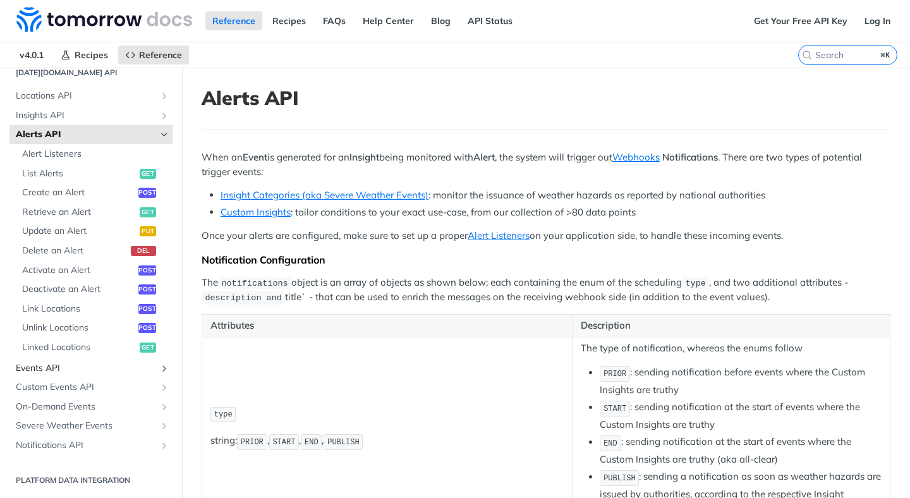
click at [47, 367] on span "Events API" at bounding box center [86, 368] width 140 height 13
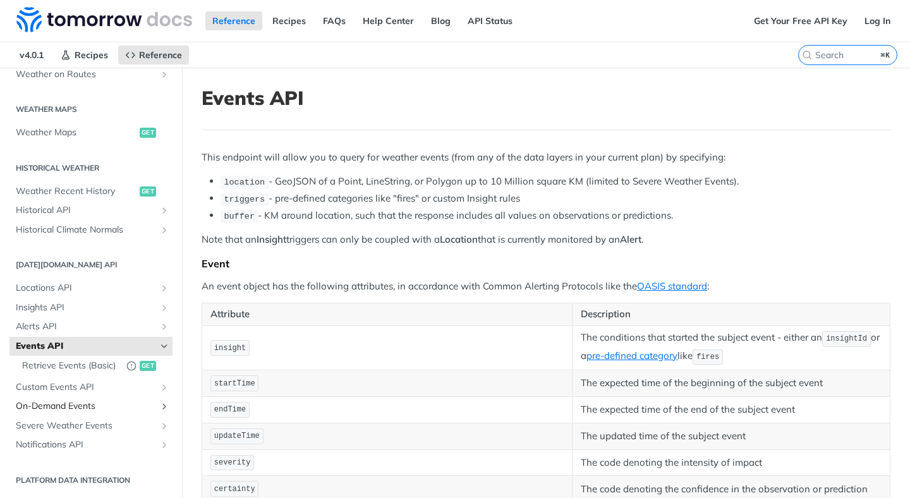
click at [60, 410] on span "On-Demand Events" at bounding box center [86, 406] width 140 height 13
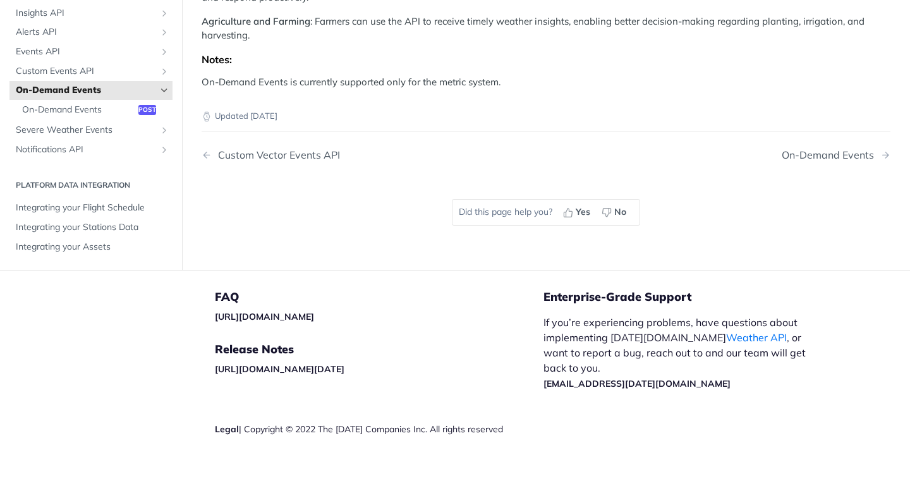
scroll to position [1647, 0]
click at [59, 58] on span "Events API" at bounding box center [86, 51] width 140 height 13
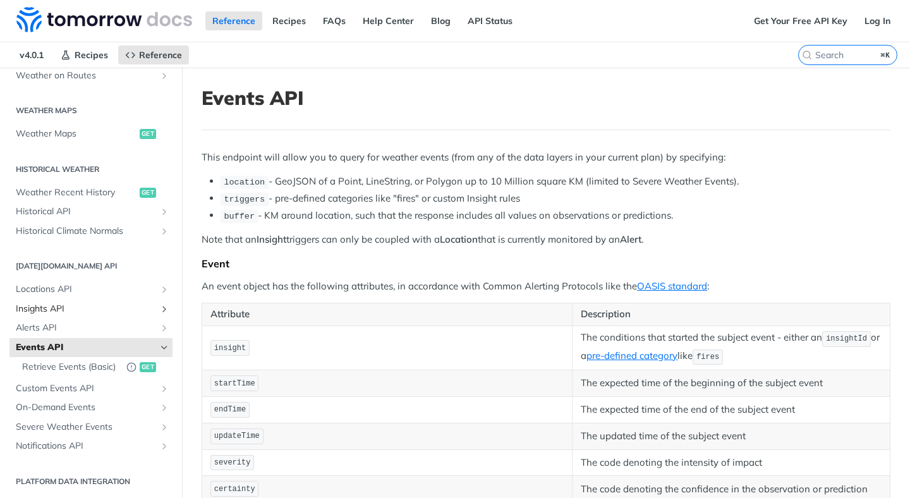
click at [63, 312] on span "Insights API" at bounding box center [86, 309] width 140 height 13
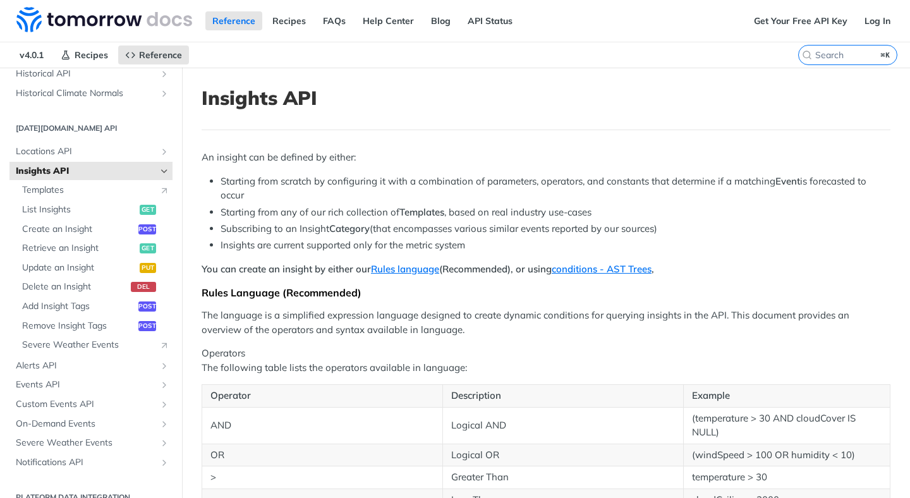
scroll to position [503, 0]
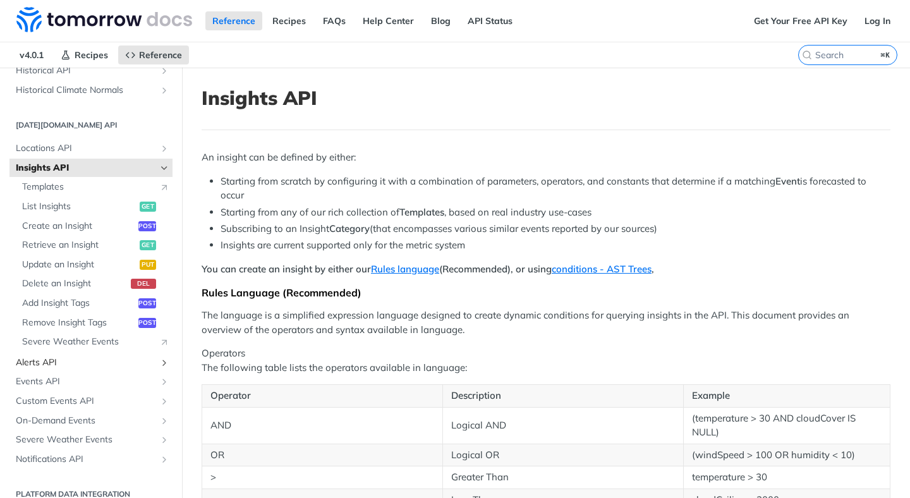
click at [63, 366] on span "Alerts API" at bounding box center [86, 362] width 140 height 13
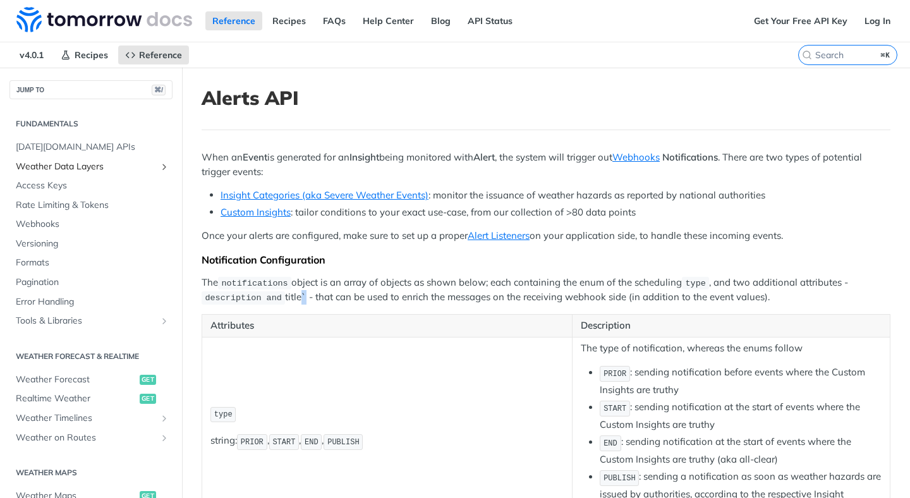
click at [64, 166] on span "Weather Data Layers" at bounding box center [86, 166] width 140 height 13
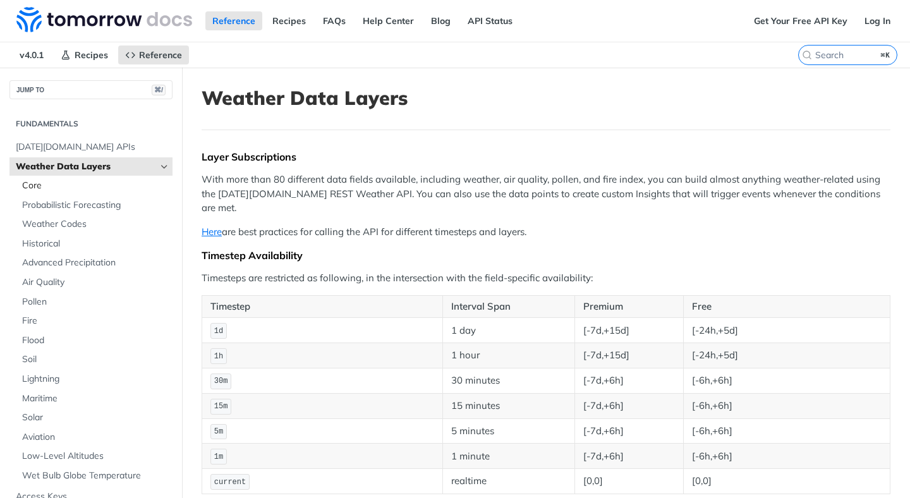
click at [89, 188] on span "Core" at bounding box center [95, 185] width 147 height 13
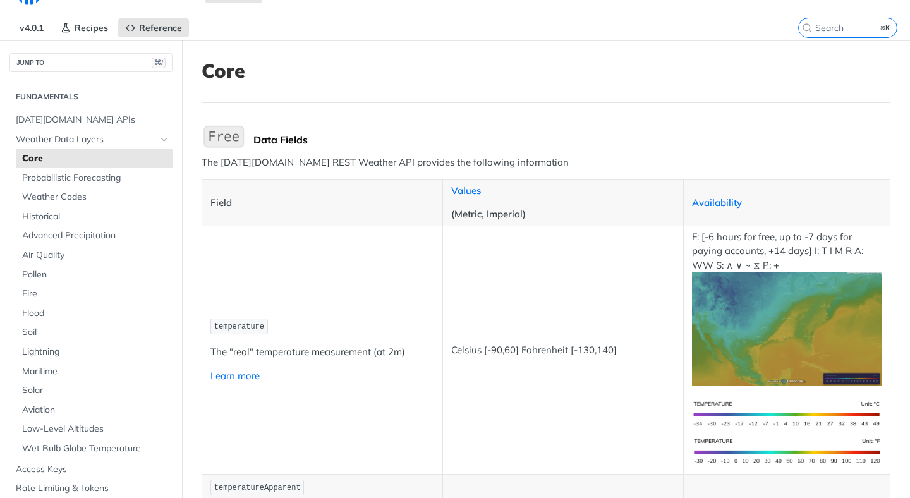
scroll to position [83, 0]
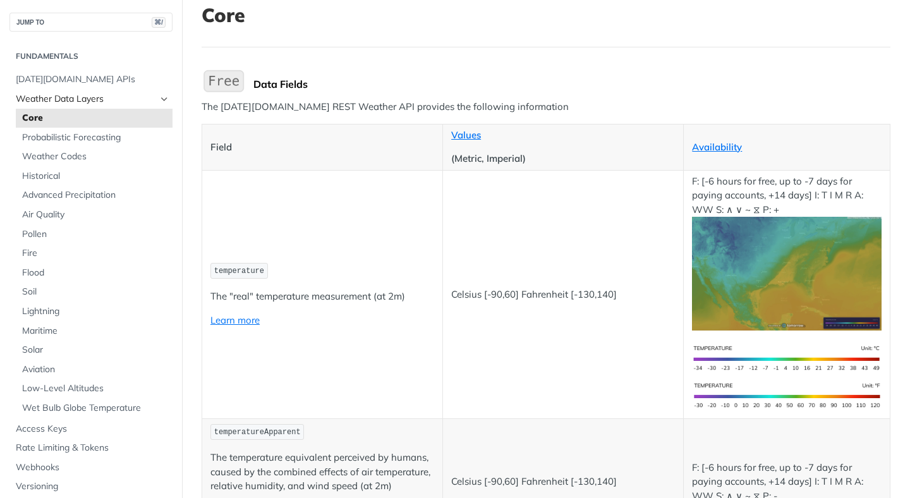
click at [61, 94] on span "Weather Data Layers" at bounding box center [86, 99] width 140 height 13
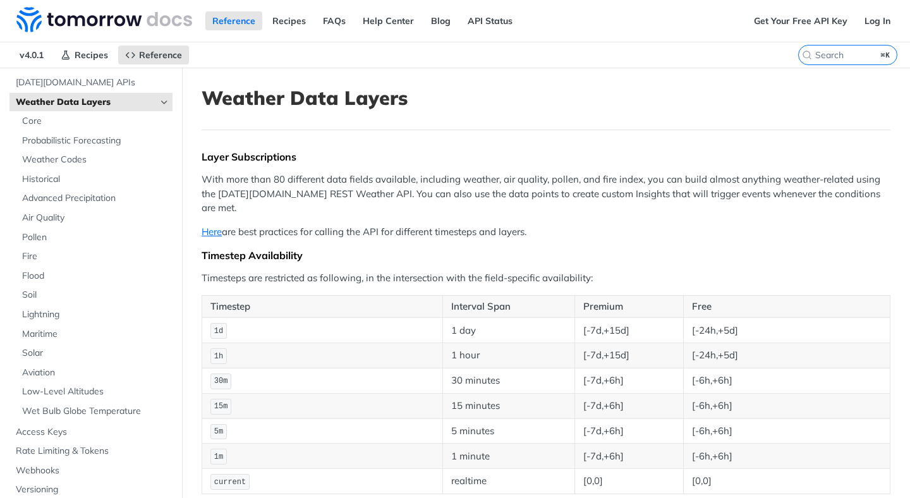
scroll to position [93, 0]
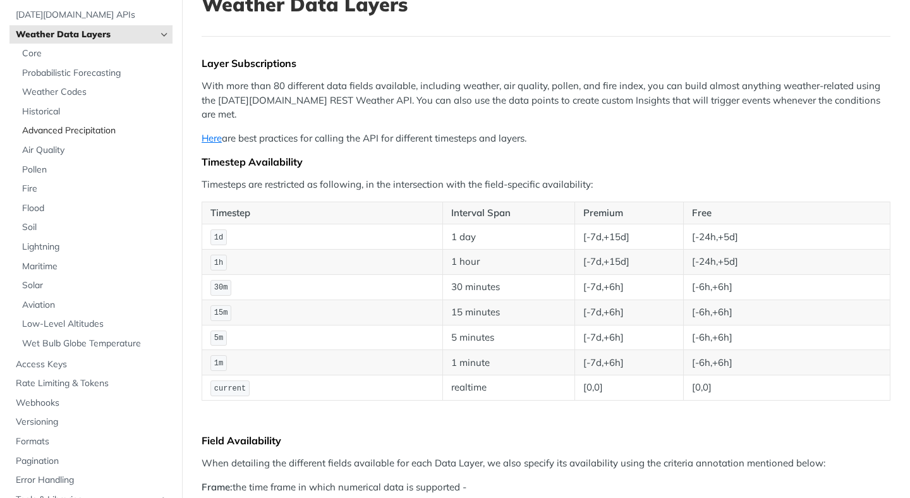
click at [99, 130] on span "Advanced Precipitation" at bounding box center [95, 130] width 147 height 13
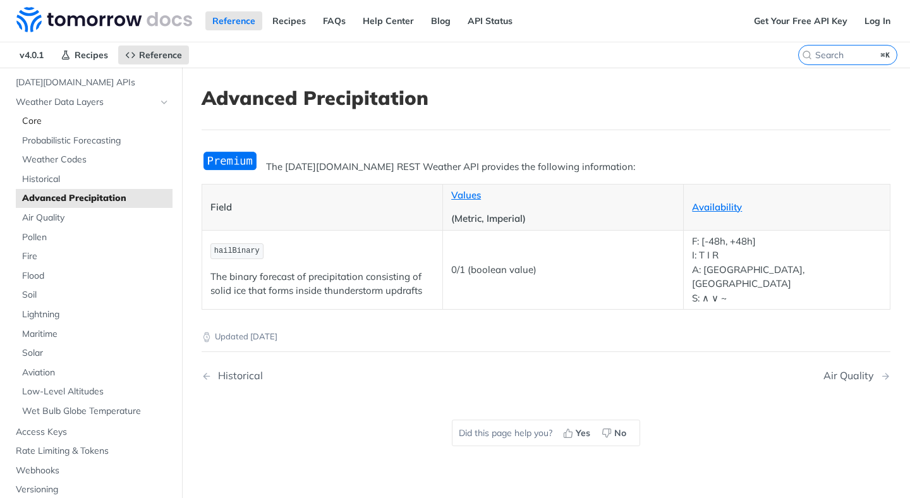
click at [56, 121] on span "Core" at bounding box center [95, 121] width 147 height 13
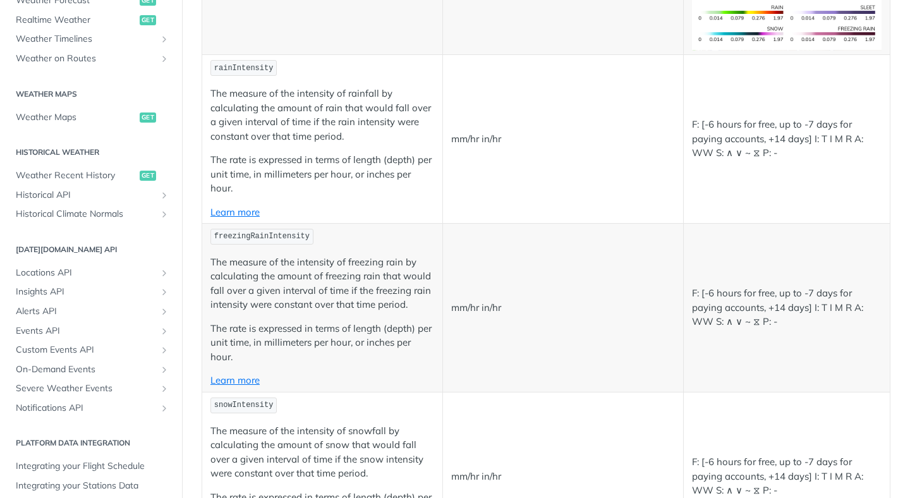
scroll to position [624, 0]
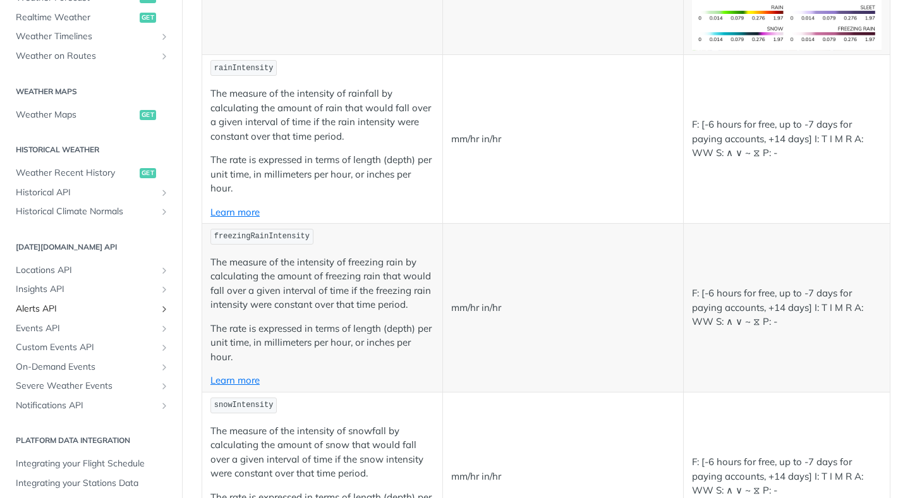
click at [45, 307] on span "Alerts API" at bounding box center [86, 309] width 140 height 13
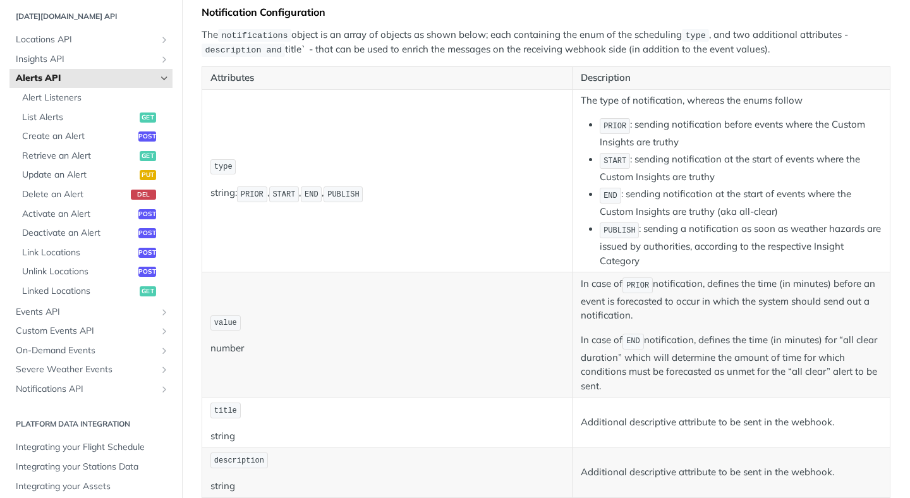
scroll to position [248, 0]
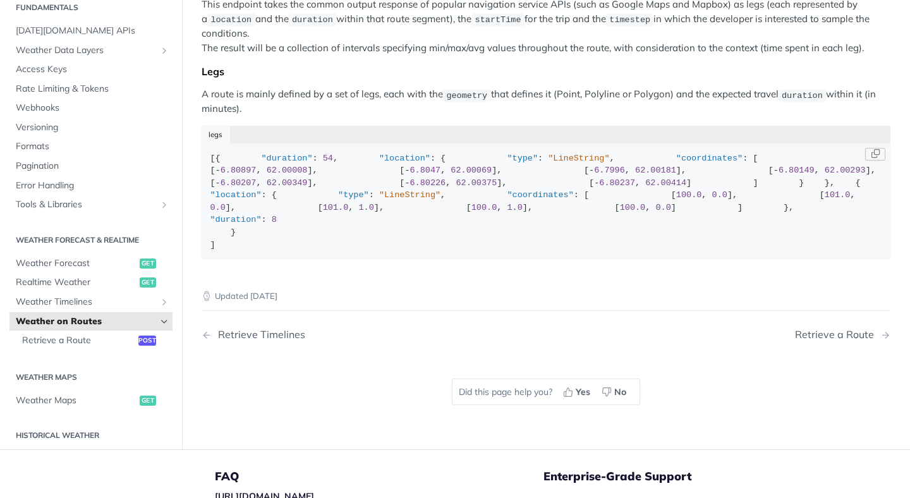
scroll to position [418, 0]
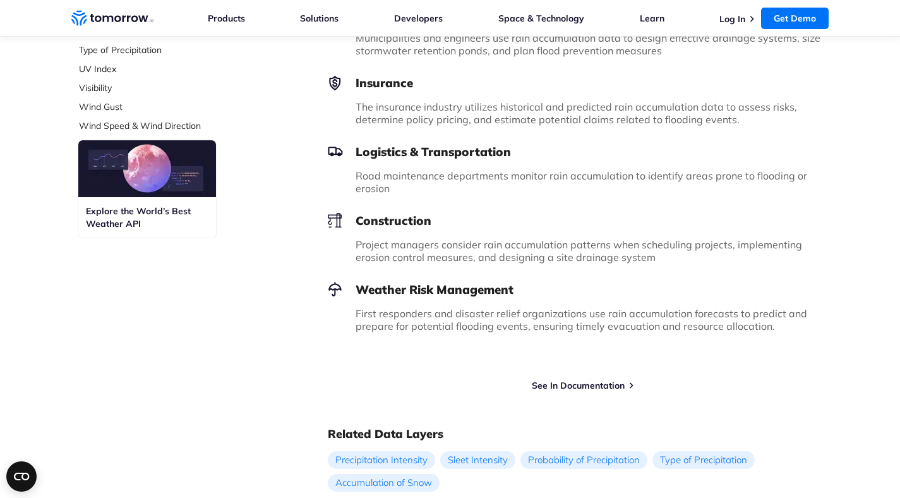
scroll to position [781, 0]
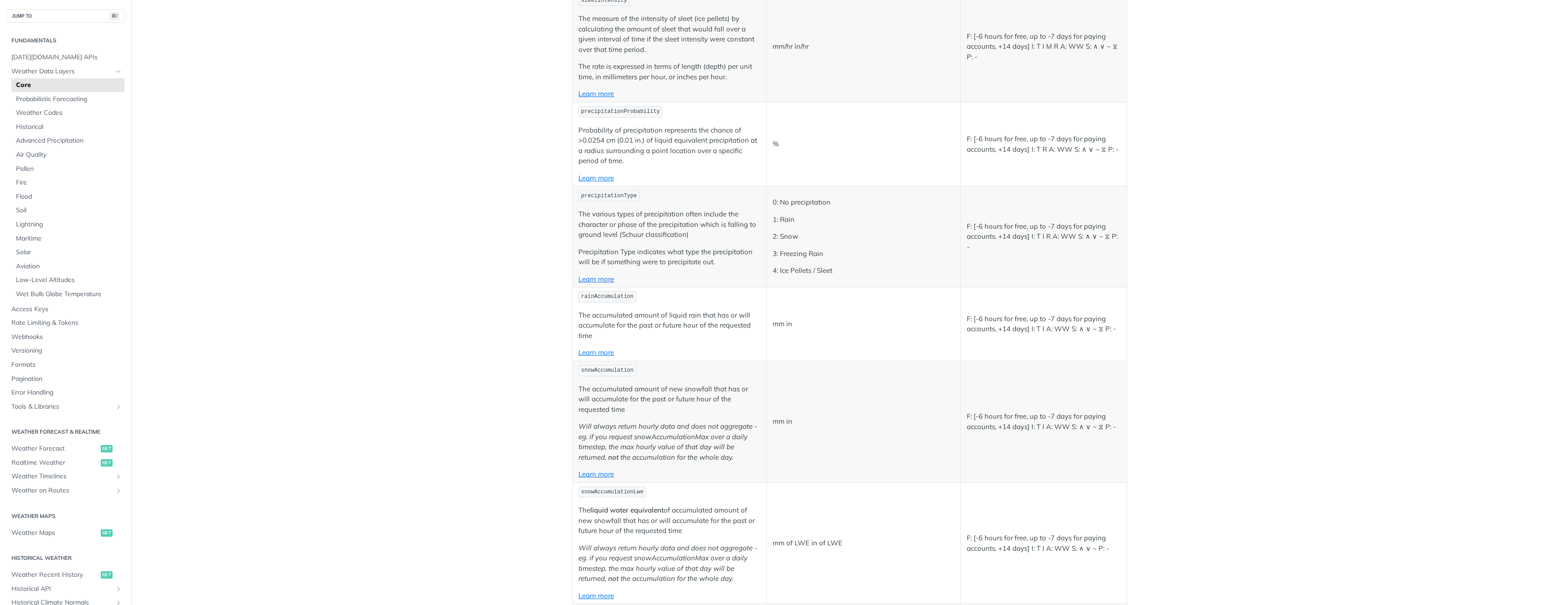
scroll to position [2232, 0]
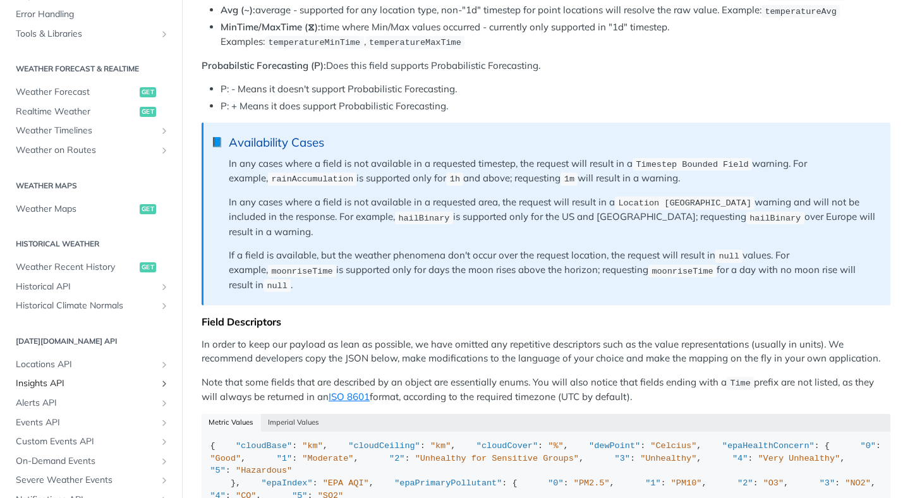
scroll to position [531, 0]
click at [69, 378] on span "Insights API" at bounding box center [86, 382] width 140 height 13
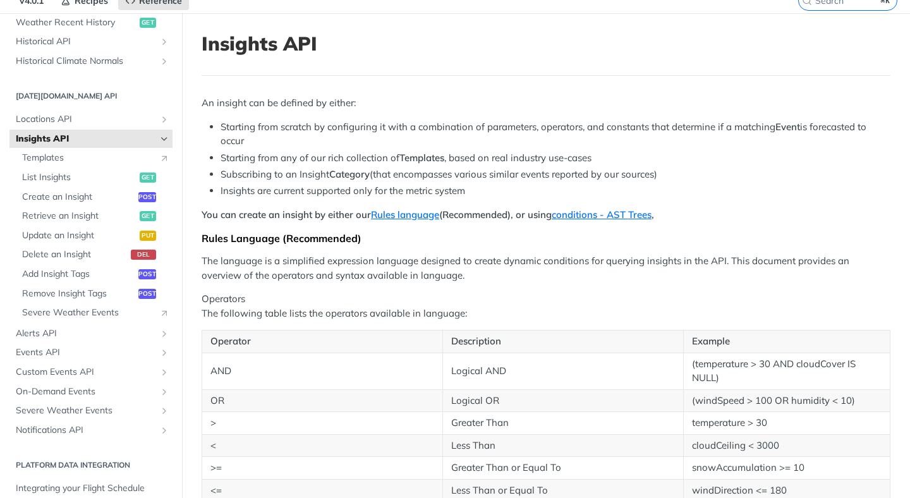
scroll to position [478, 0]
click at [60, 390] on span "On-Demand Events" at bounding box center [86, 391] width 140 height 13
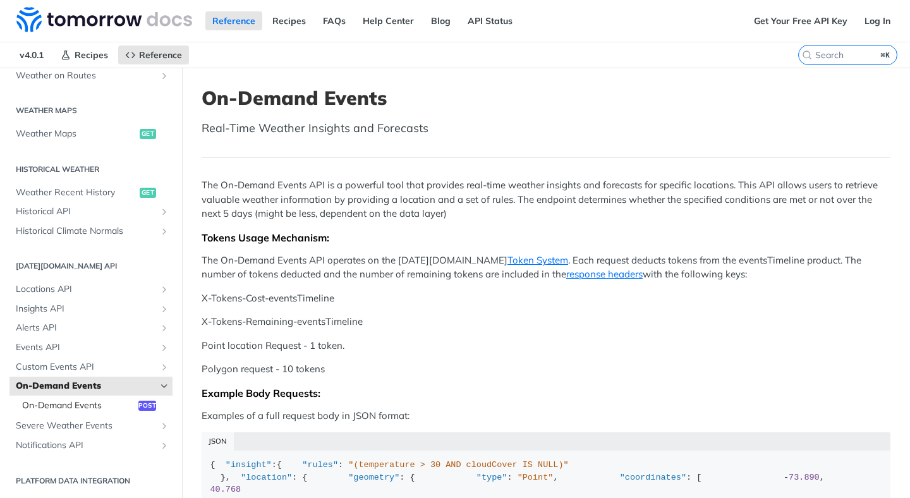
click at [92, 402] on span "On-Demand Events" at bounding box center [78, 405] width 113 height 13
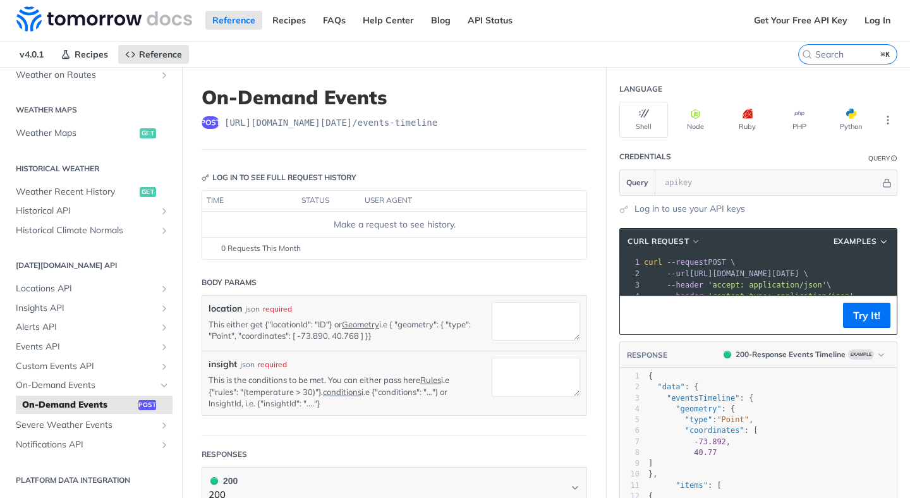
scroll to position [3, 0]
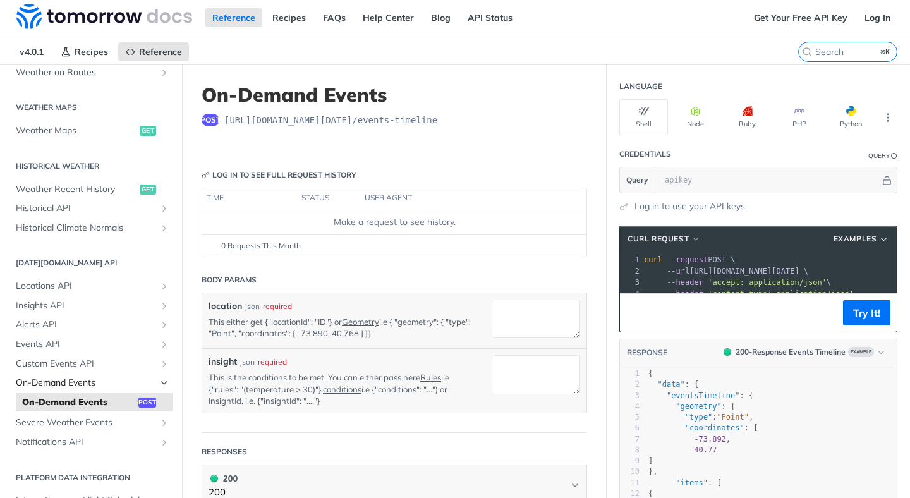
click at [54, 387] on span "On-Demand Events" at bounding box center [86, 382] width 140 height 13
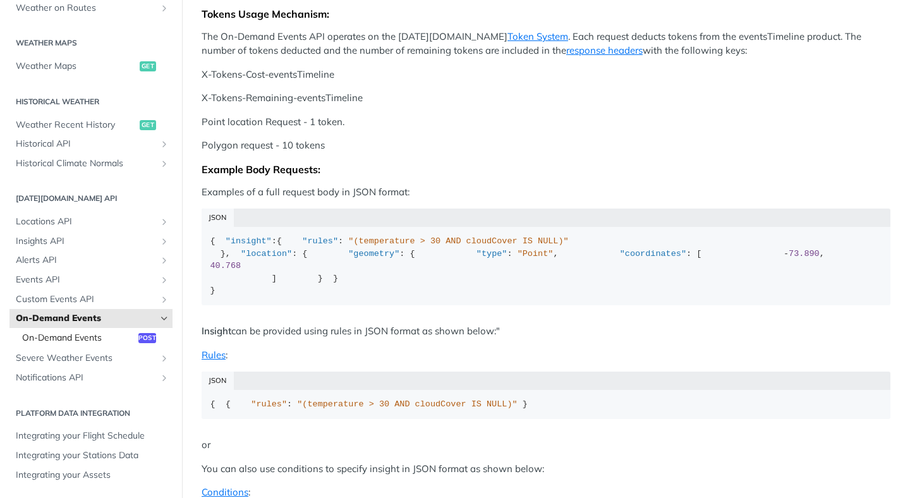
click at [73, 339] on span "On-Demand Events" at bounding box center [78, 338] width 113 height 13
click at [73, 407] on h2 "Platform DATA integration" at bounding box center [90, 412] width 163 height 11
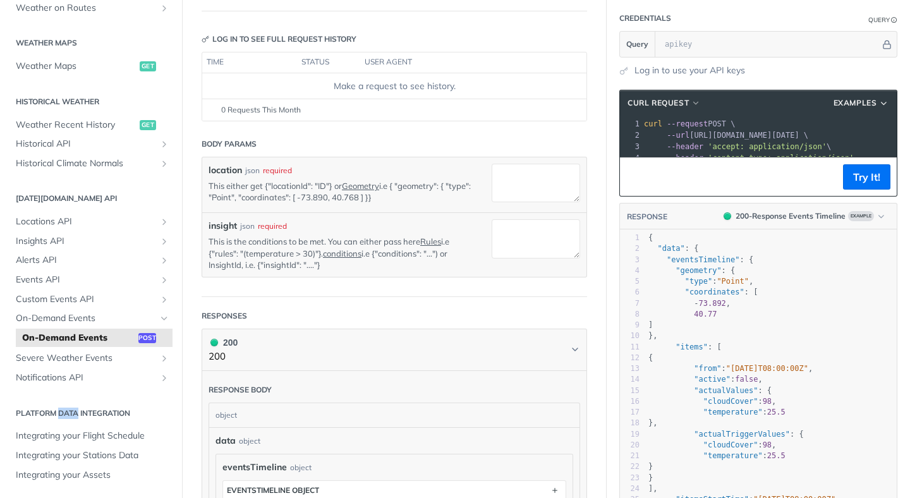
scroll to position [167, 0]
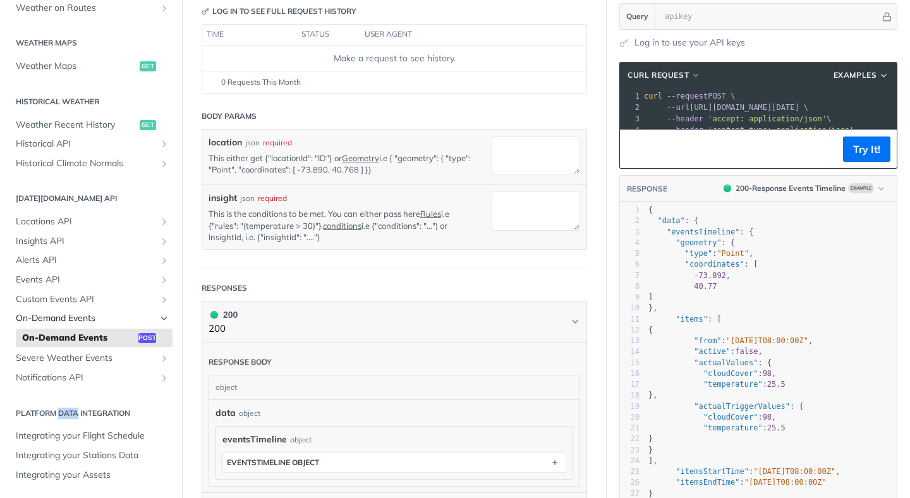
click at [77, 319] on span "On-Demand Events" at bounding box center [86, 318] width 140 height 13
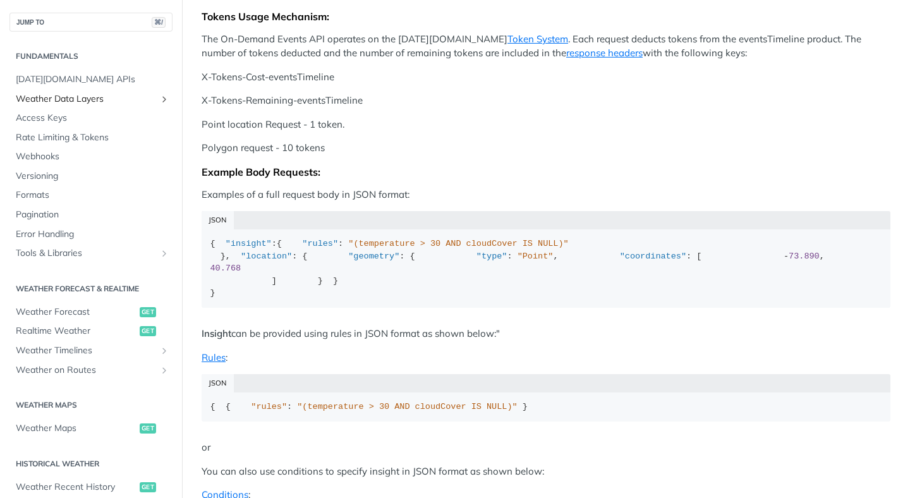
click at [93, 97] on span "Weather Data Layers" at bounding box center [86, 99] width 140 height 13
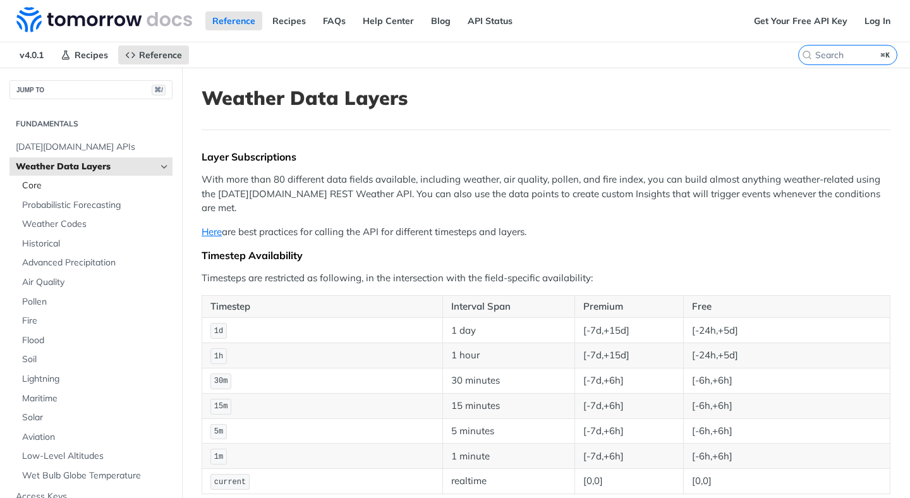
click at [70, 188] on span "Core" at bounding box center [95, 185] width 147 height 13
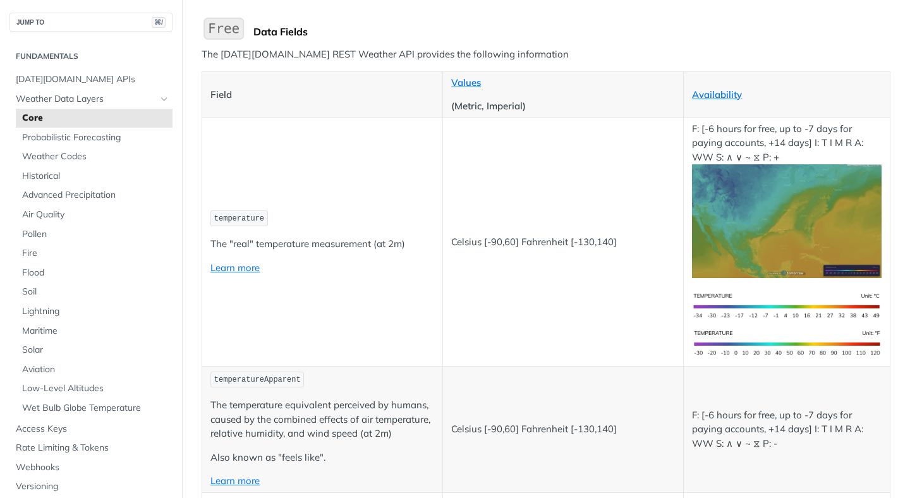
scroll to position [407, 0]
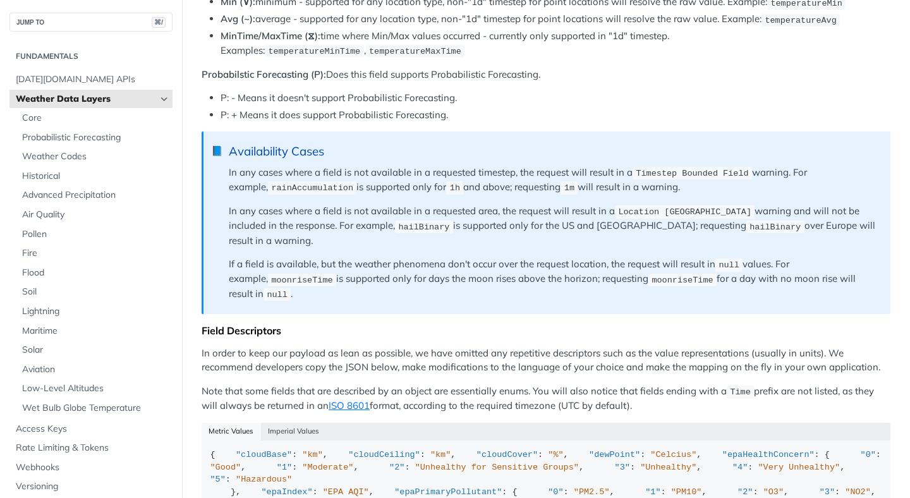
scroll to position [953, 0]
